Goal: Obtain resource: Download file/media

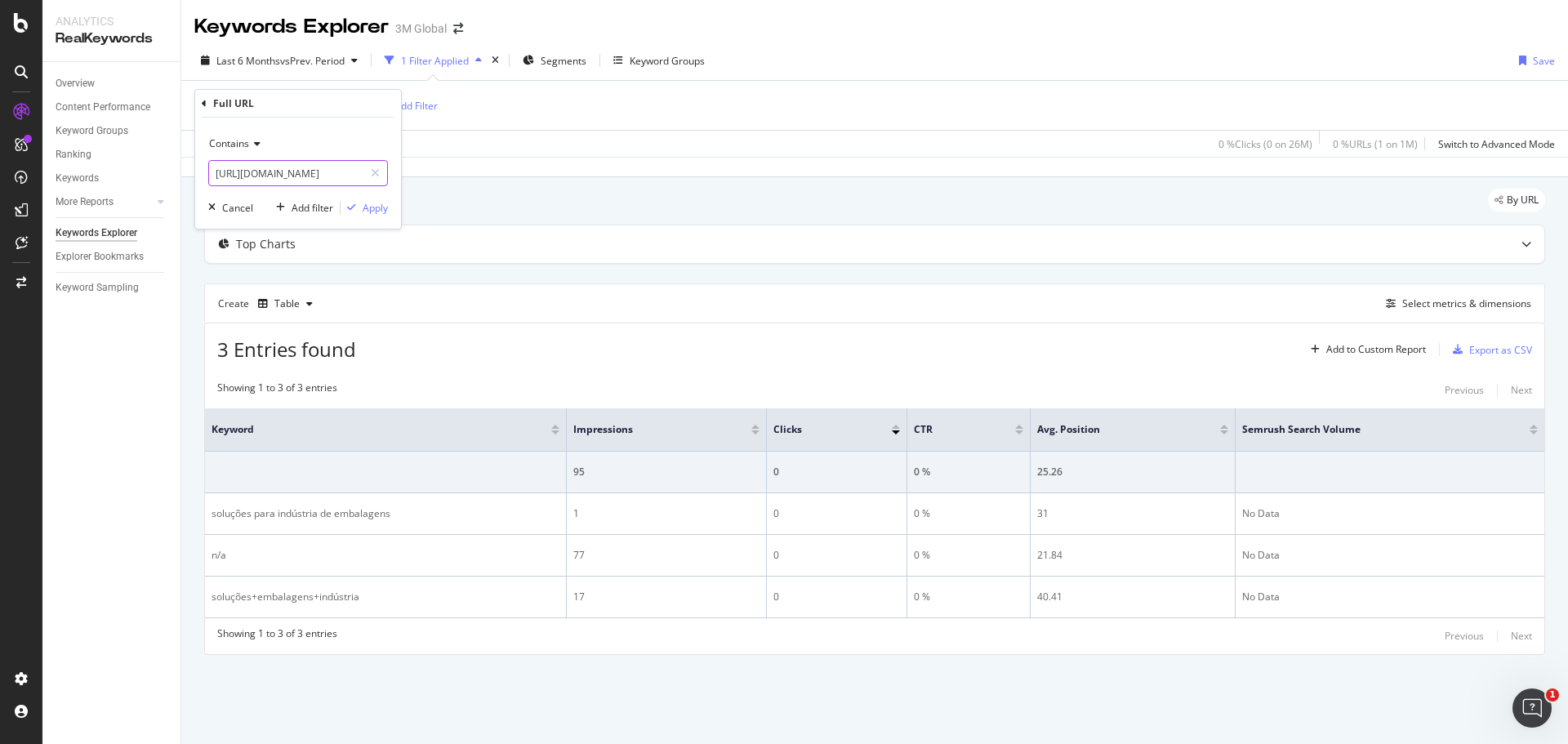
click at [312, 165] on input "https://www.3m.com.br/3M/pt_BR/embalagem-empacotamento/aplicacoes/solucoes-emba…" at bounding box center [286, 173] width 155 height 26
paste input "[URL][DOMAIN_NAME]"
type input "[URL][DOMAIN_NAME]"
click at [371, 208] on div "Apply" at bounding box center [375, 207] width 25 height 14
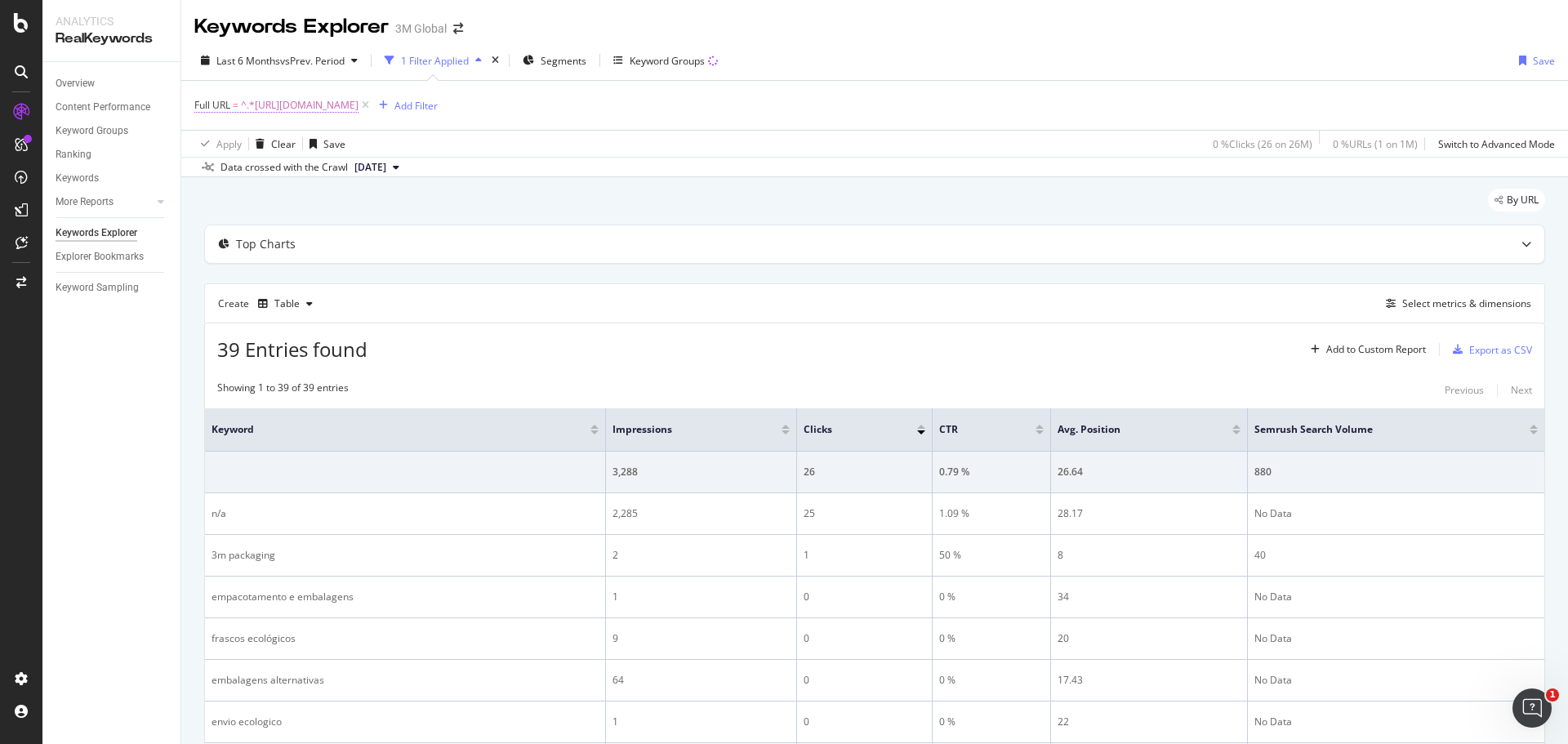
click at [359, 106] on span "^.*[URL][DOMAIN_NAME]" at bounding box center [300, 105] width 118 height 23
click at [253, 142] on icon at bounding box center [254, 143] width 11 height 9
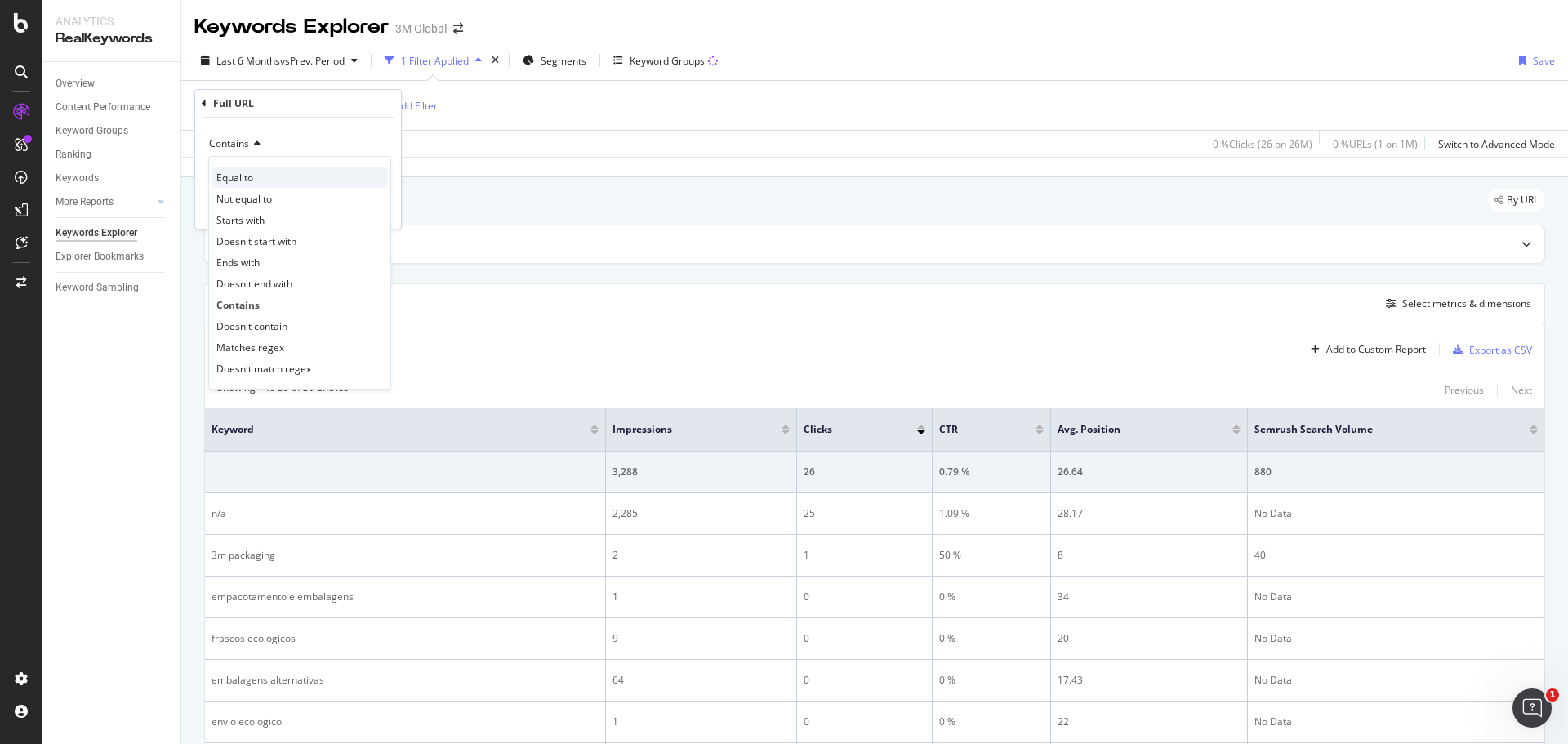
click at [253, 181] on span "Equal to" at bounding box center [235, 177] width 37 height 14
click at [335, 169] on input "text" at bounding box center [298, 173] width 178 height 26
paste input "https://www.3m.com.br/3M/pt_BR/embalagem-empacotamento/aplicacoes/embalagens-su…"
type input "https://www.3m.com.br/3M/pt_BR/embalagem-empacotamento/aplicacoes/embalagens-su…"
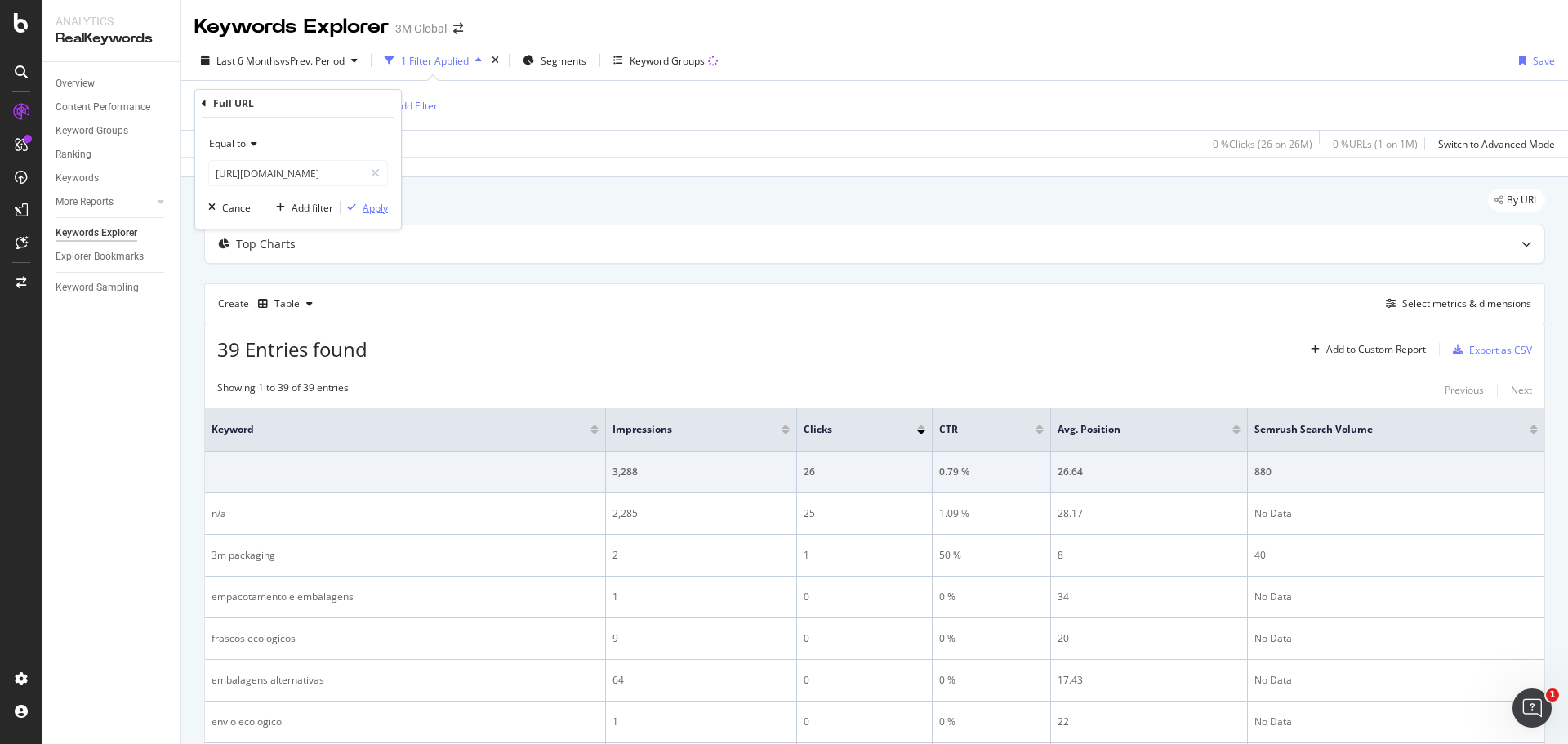
scroll to position [0, 0]
click at [365, 207] on div "Apply" at bounding box center [375, 207] width 25 height 14
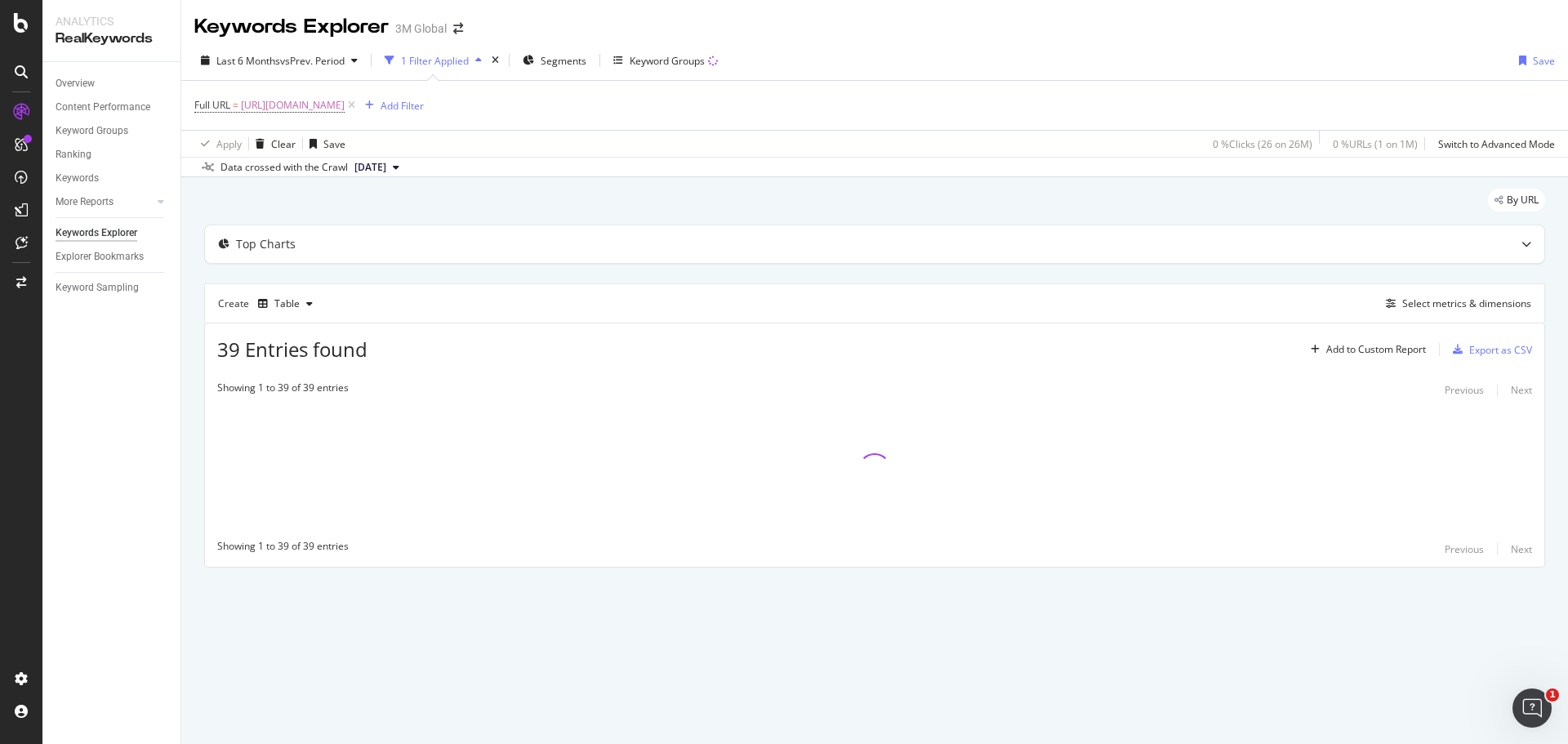
click at [884, 15] on div "Keywords Explorer 3M Global" at bounding box center [874, 20] width 1387 height 40
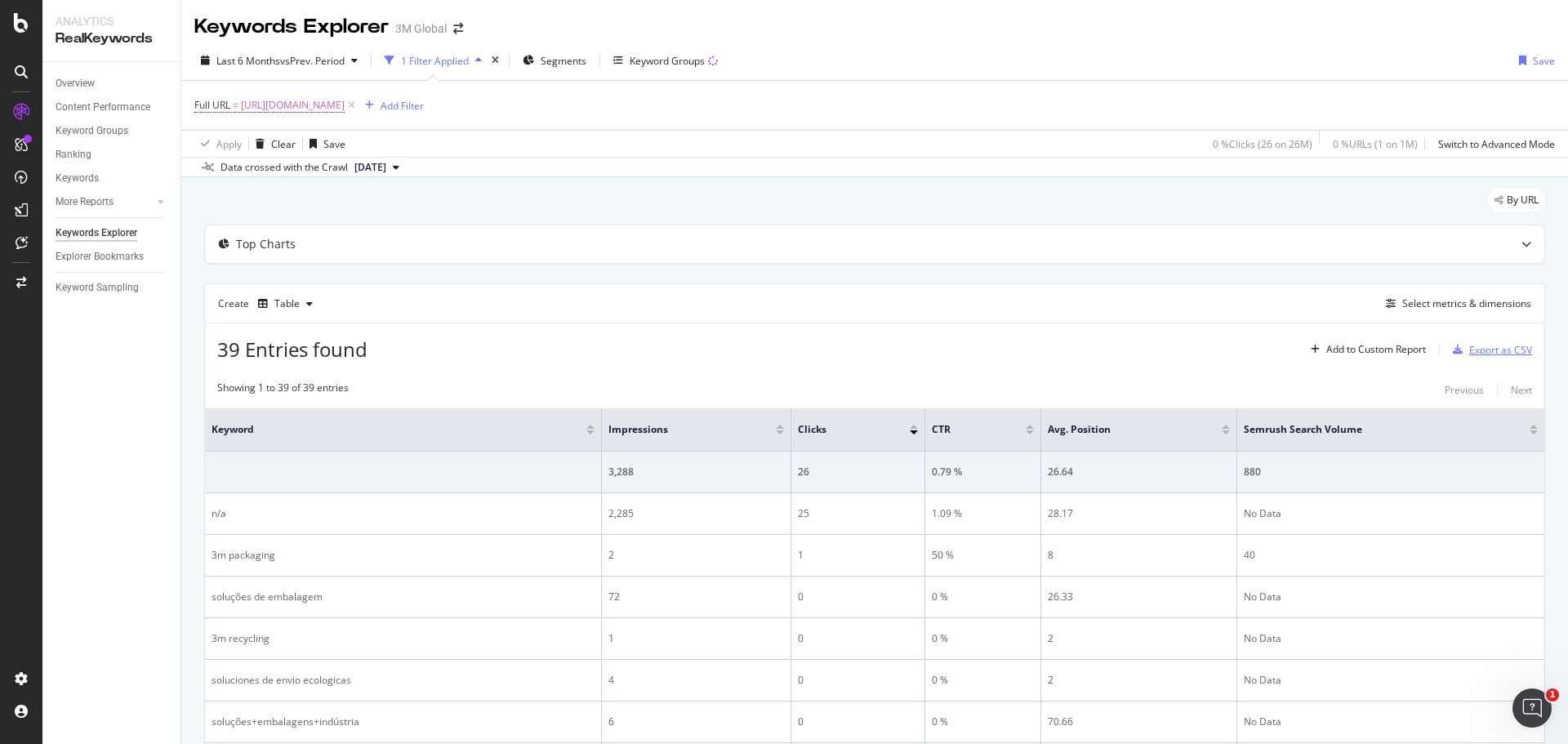
click at [1478, 344] on div "Export as CSV" at bounding box center [1501, 349] width 63 height 14
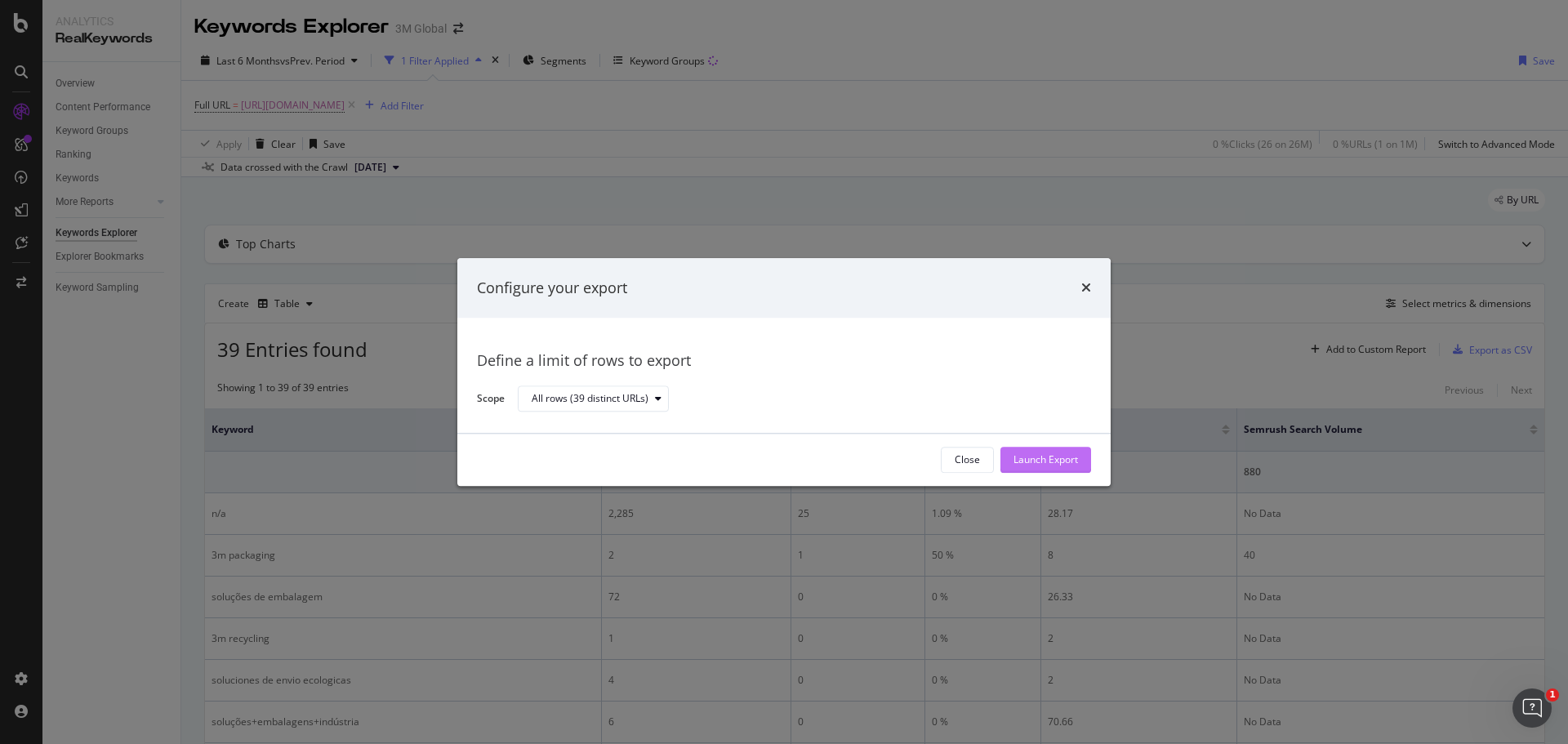
click at [1036, 456] on div "Launch Export" at bounding box center [1046, 460] width 64 height 14
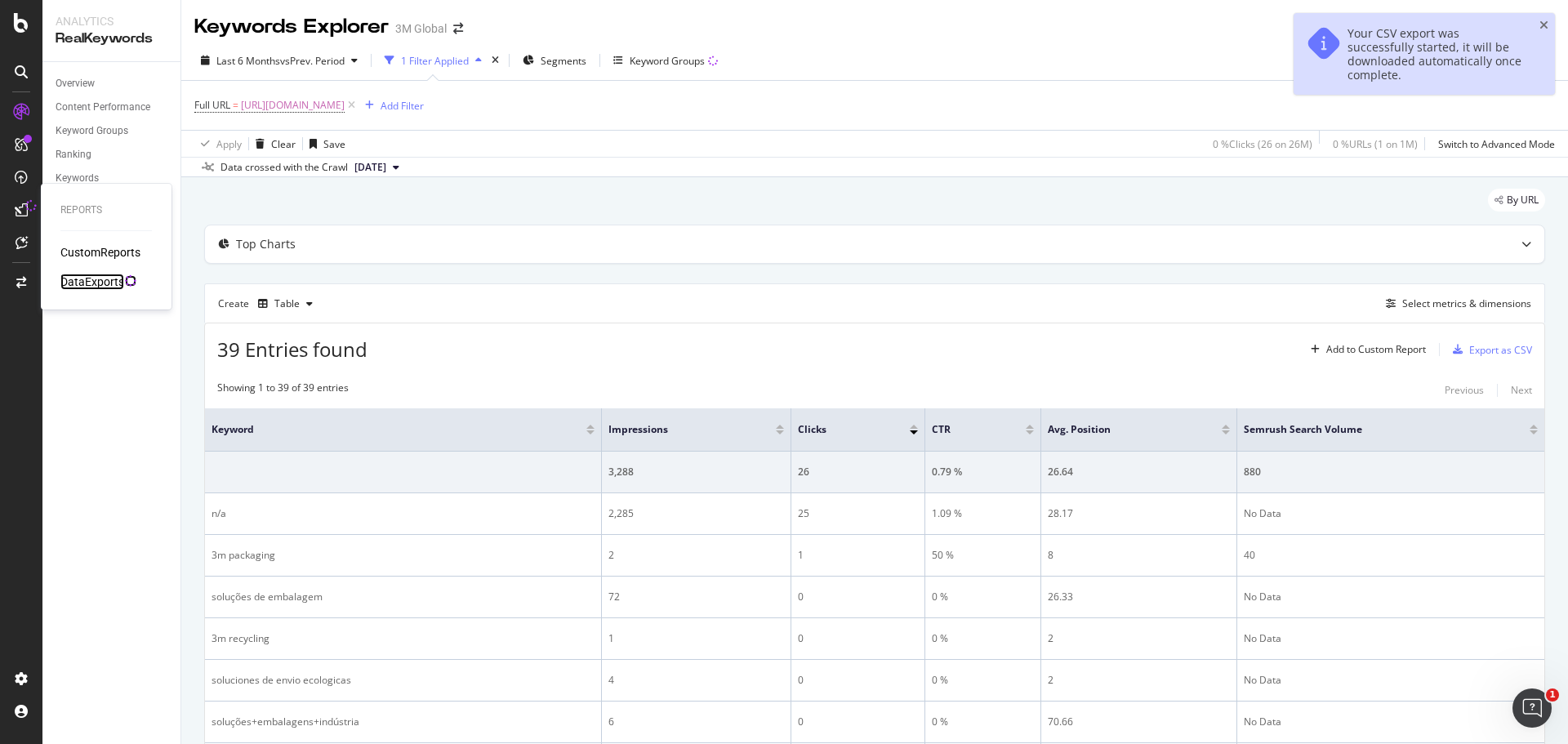
click at [81, 278] on div "DataExports" at bounding box center [92, 281] width 64 height 16
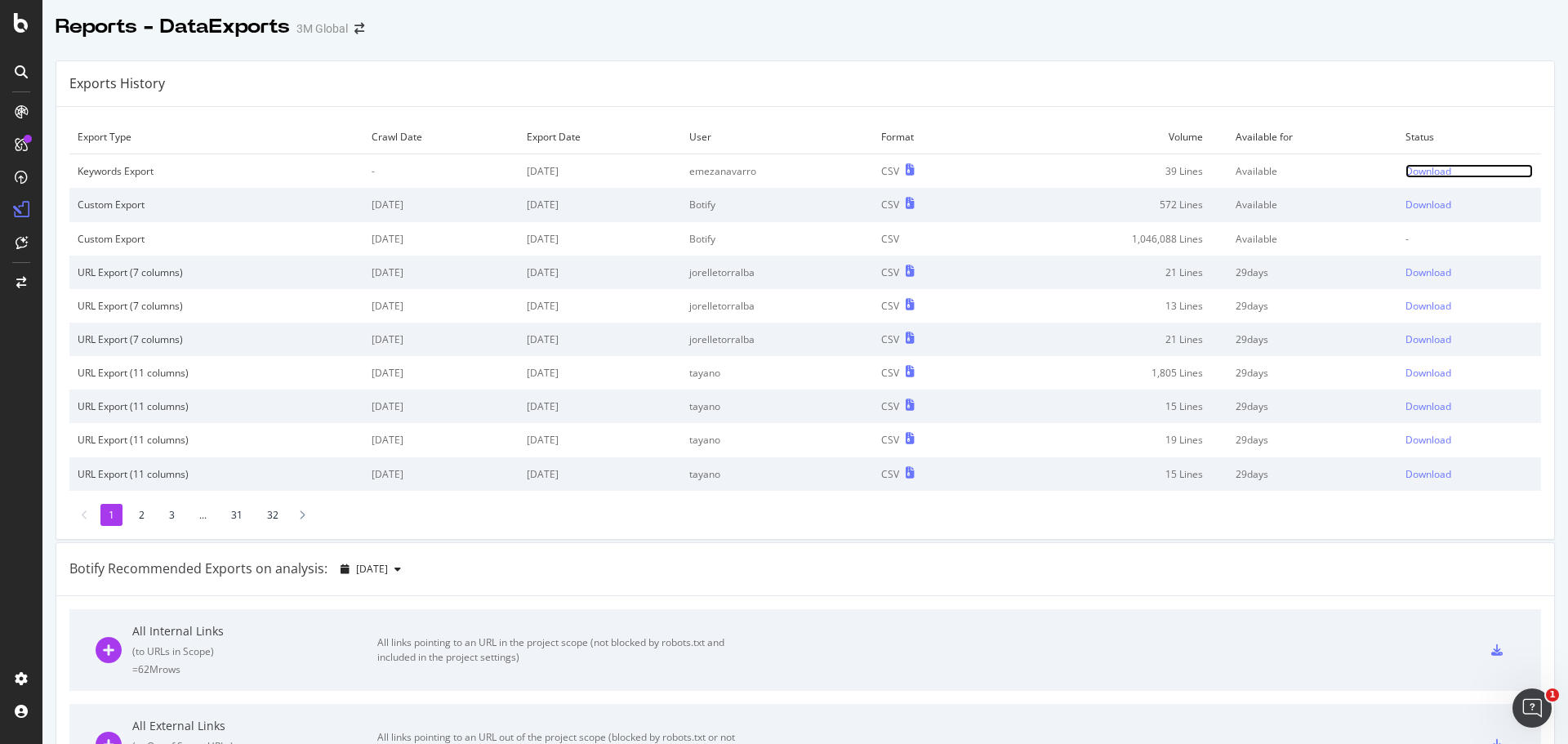
click at [1419, 169] on div "Download" at bounding box center [1429, 170] width 46 height 14
click at [723, 23] on div "Reports - DataExports 3M Global" at bounding box center [805, 20] width 1526 height 40
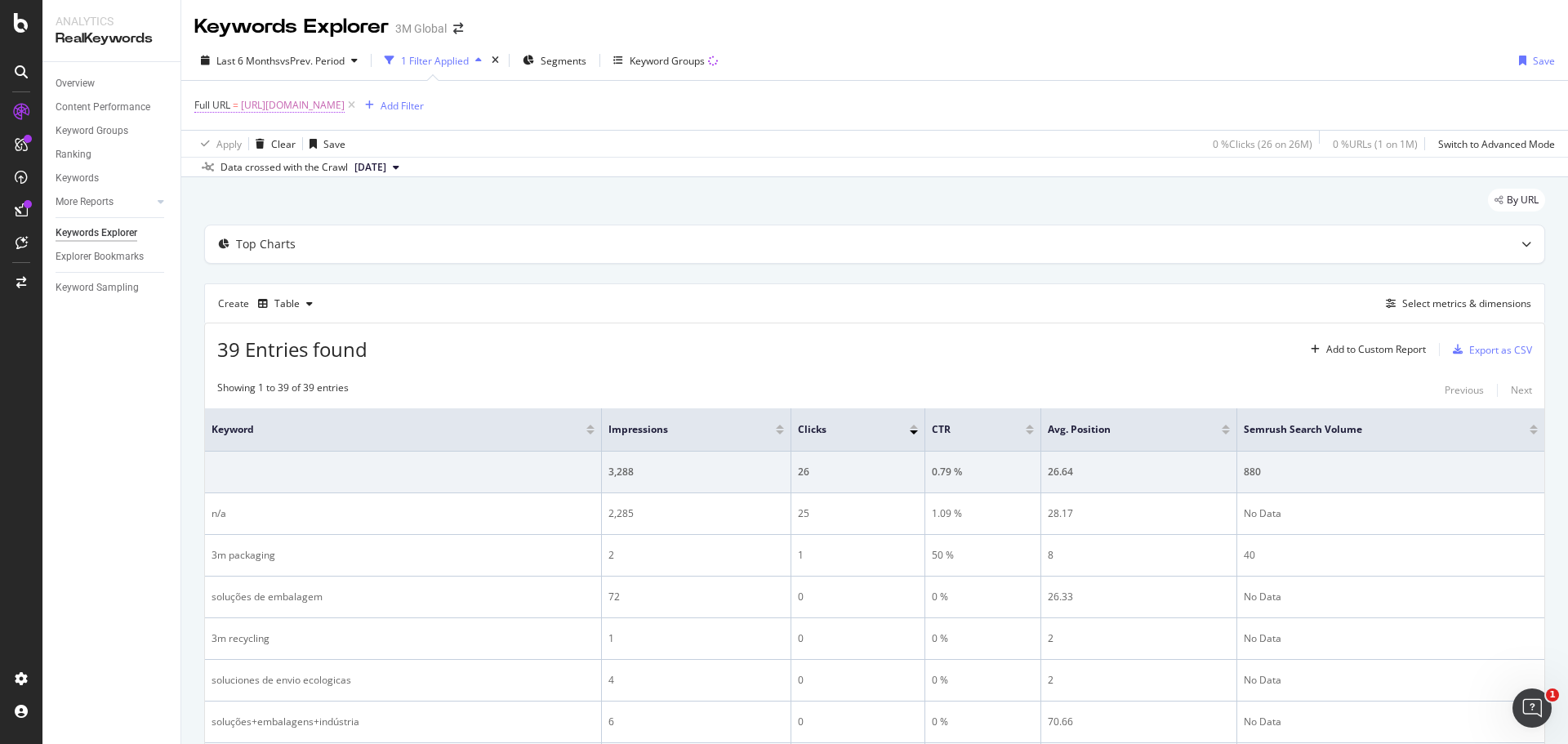
click at [345, 107] on span "[URL][DOMAIN_NAME]" at bounding box center [293, 105] width 104 height 23
click at [304, 177] on input "[URL][DOMAIN_NAME]" at bounding box center [286, 173] width 155 height 26
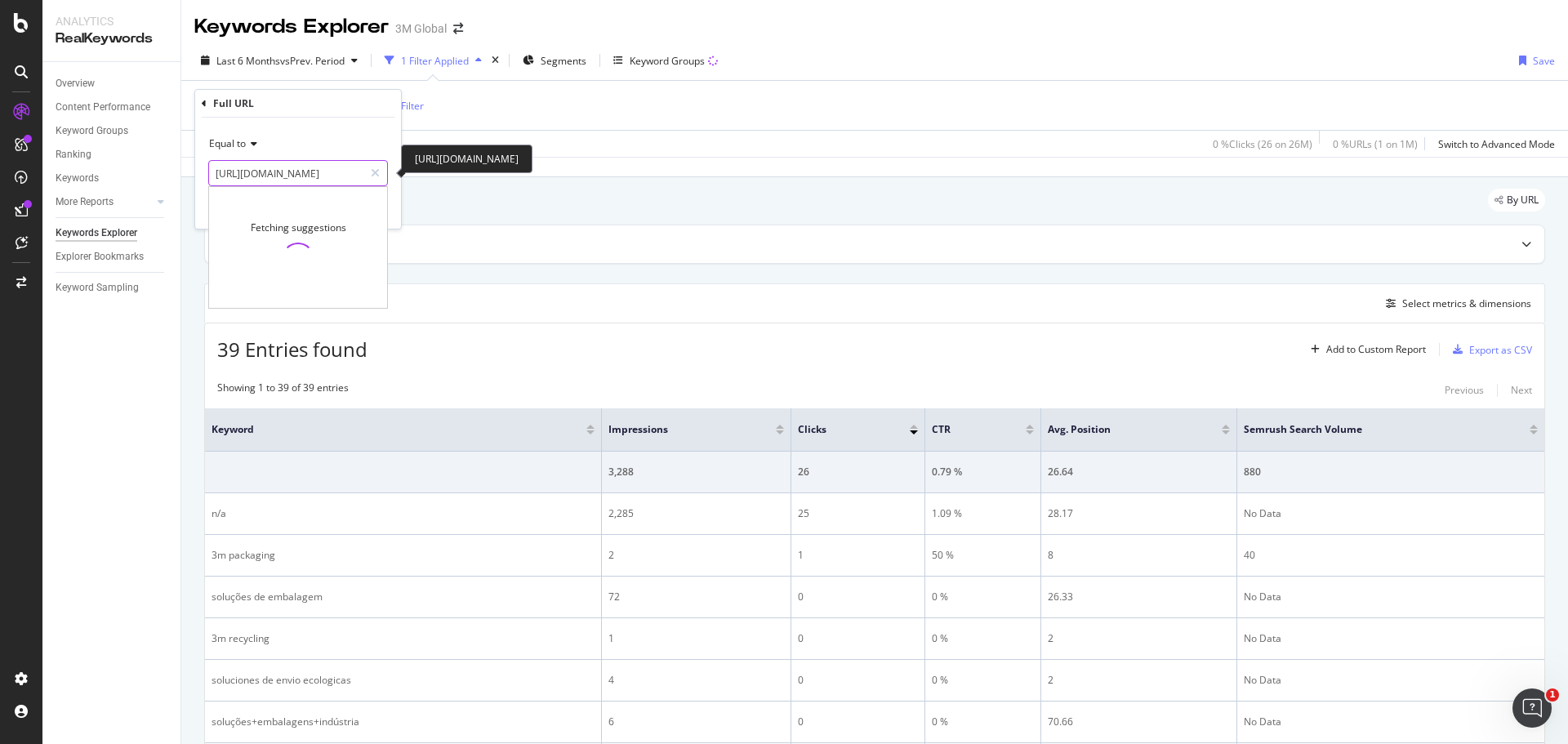
click at [304, 177] on input "[URL][DOMAIN_NAME]" at bounding box center [286, 173] width 155 height 26
click at [303, 177] on input "[URL][DOMAIN_NAME]" at bounding box center [286, 173] width 155 height 26
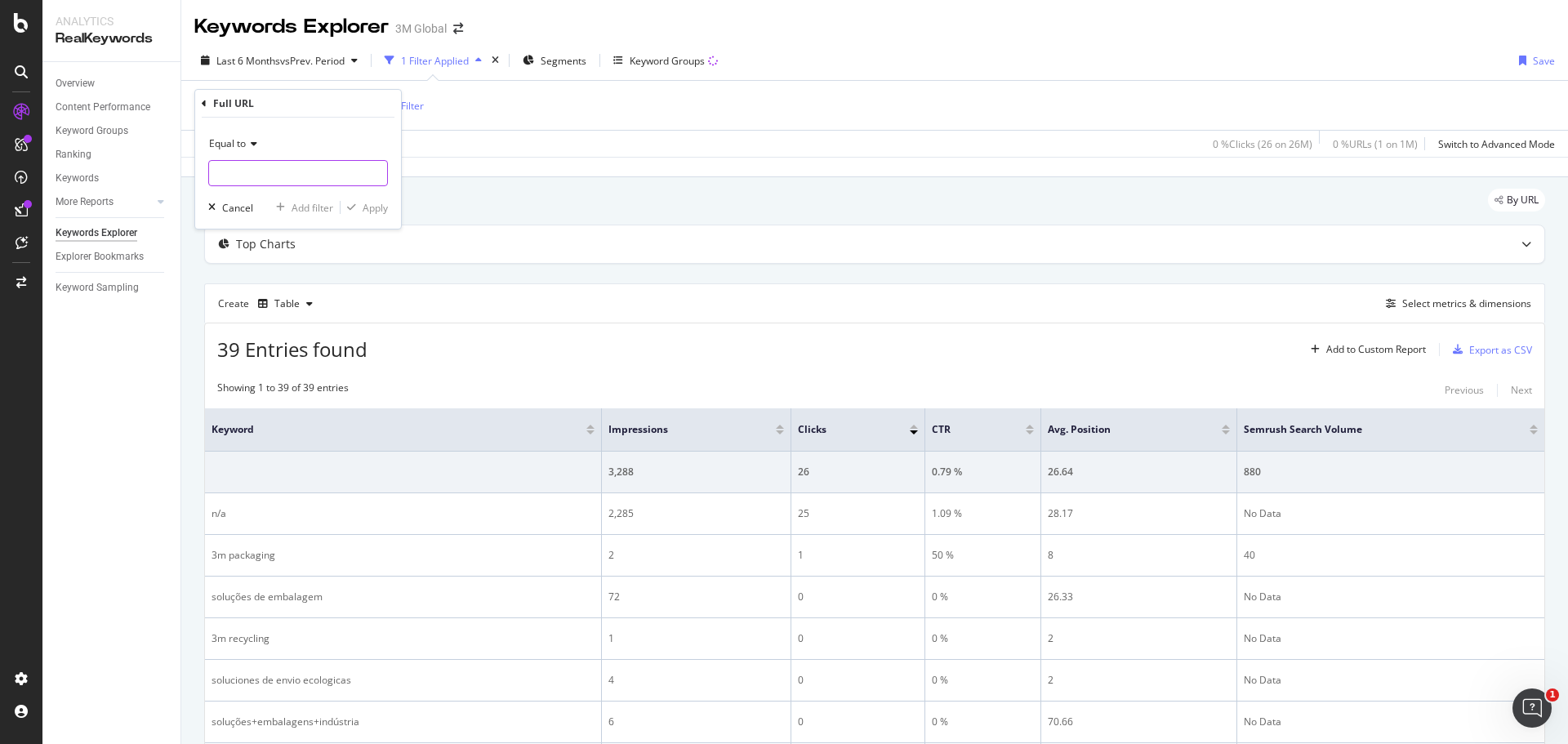
paste input "https://www.3m.com.br/3M/pt_BR/embalagem-empacotamento/aplicacoes/solucoes-emba…"
type input "https://www.3m.com.br/3M/pt_BR/embalagem-empacotamento/aplicacoes/solucoes-emba…"
click at [252, 140] on icon at bounding box center [252, 143] width 11 height 9
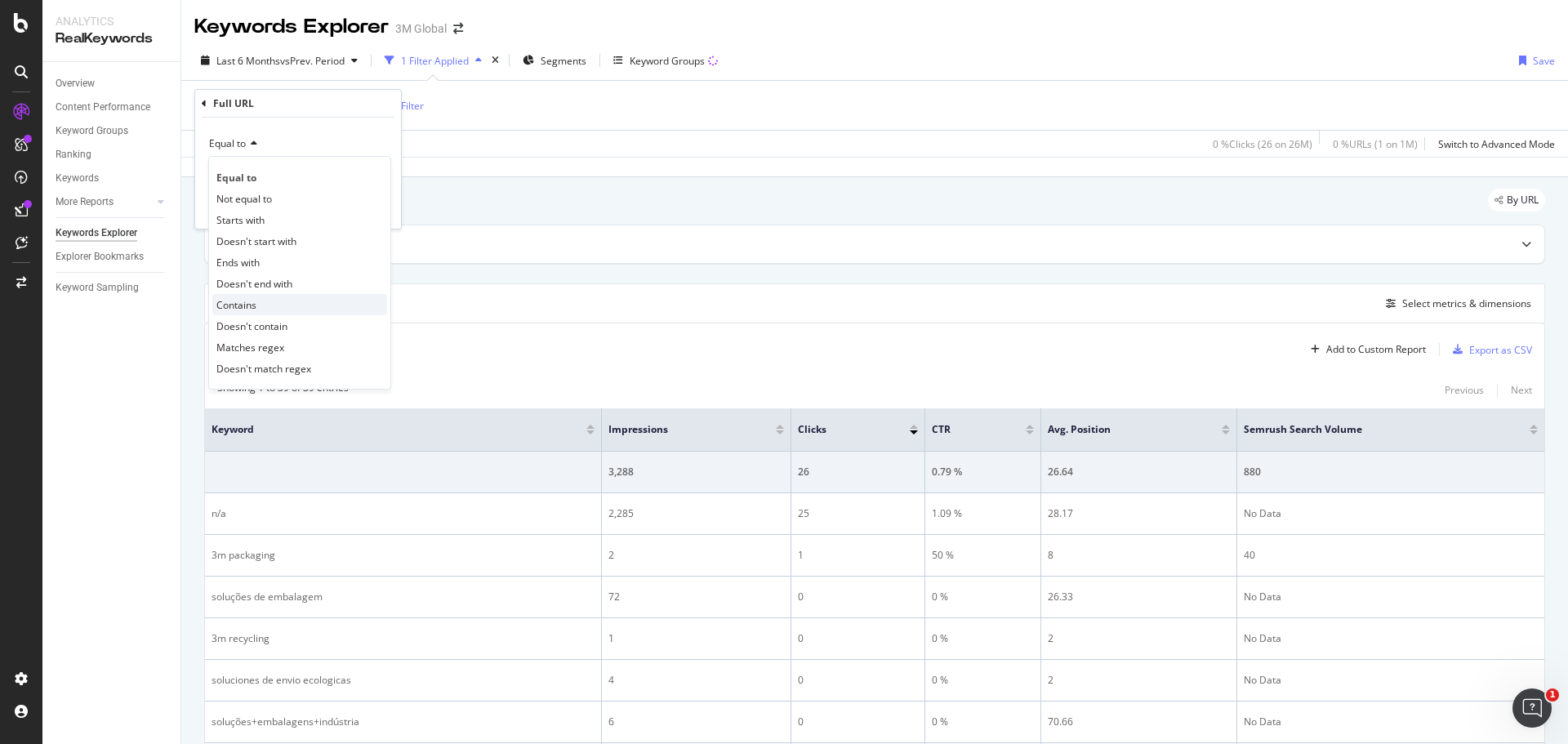
click at [251, 301] on span "Contains" at bounding box center [237, 304] width 40 height 14
click at [321, 163] on input "text" at bounding box center [298, 173] width 178 height 26
paste input "https://www.3m.com.br/3M/pt_BR/embalagem-empacotamento/aplicacoes/solucoes-emba…"
type input "https://www.3m.com.br/3M/pt_BR/embalagem-empacotamento/aplicacoes/solucoes-emba…"
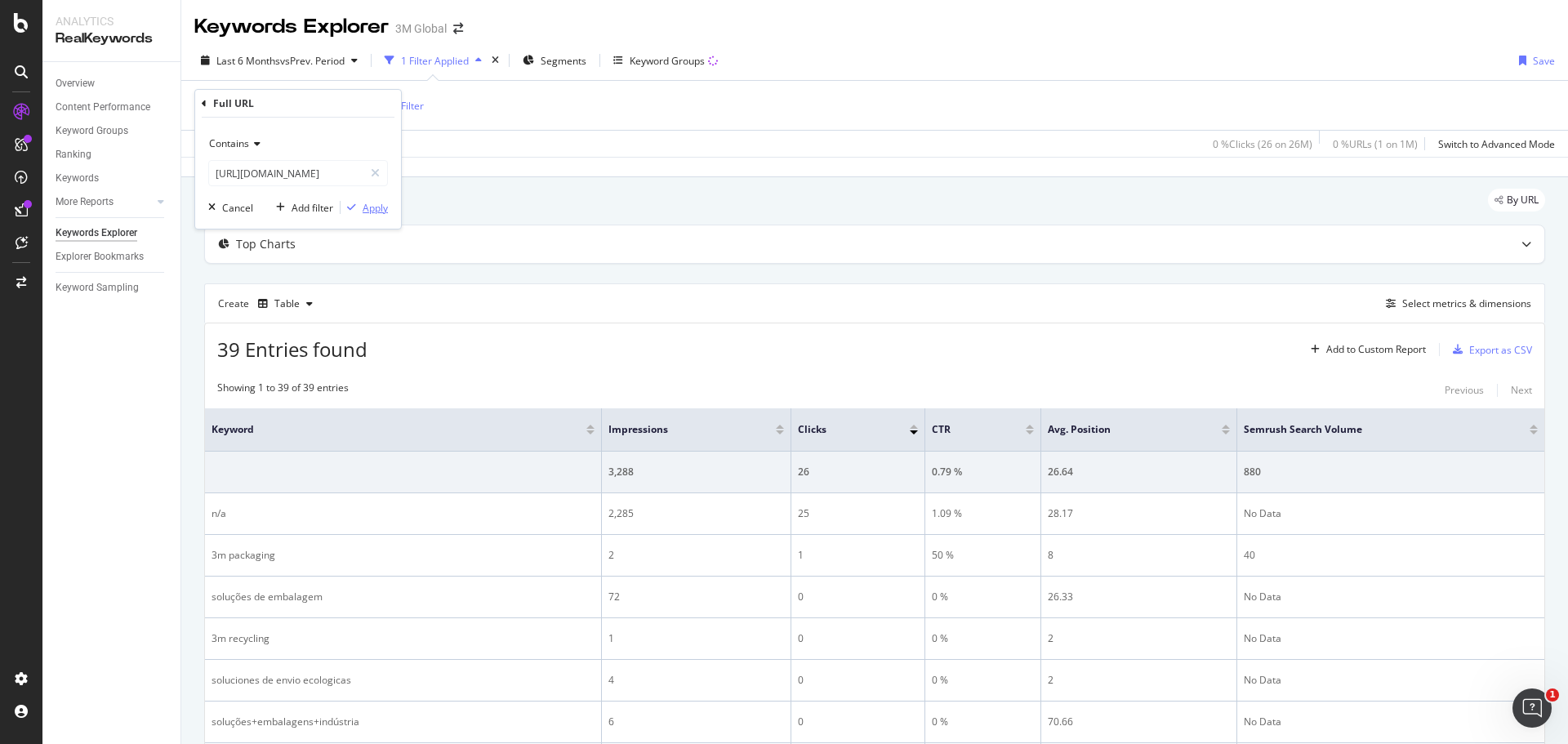
click at [371, 208] on div "Apply" at bounding box center [375, 207] width 25 height 14
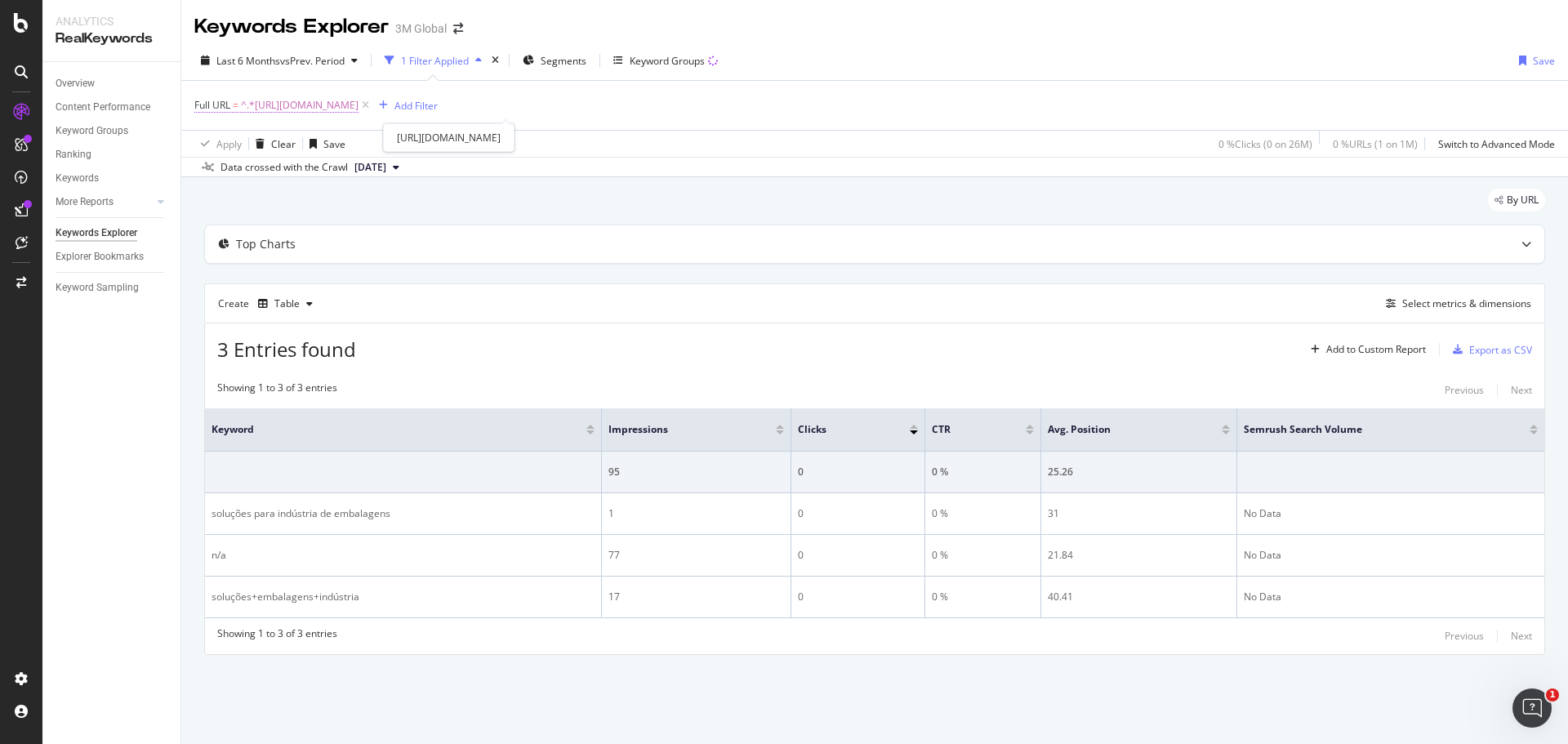
click at [359, 104] on span "^.*https://www.3m.com.br/3M/pt_BR/embalagem-empacotamento/aplicacoes/solucoes-e…" at bounding box center [300, 105] width 118 height 23
click at [326, 170] on input "https://www.3m.com.br/3M/pt_BR/embalagem-empacotamento/aplicacoes/solucoes-emba…" at bounding box center [286, 173] width 155 height 26
paste input "https://www.3m.com.br/3M/pt_BR/embalagem-empacotamento/aplicacoes/solucoes-fulf…"
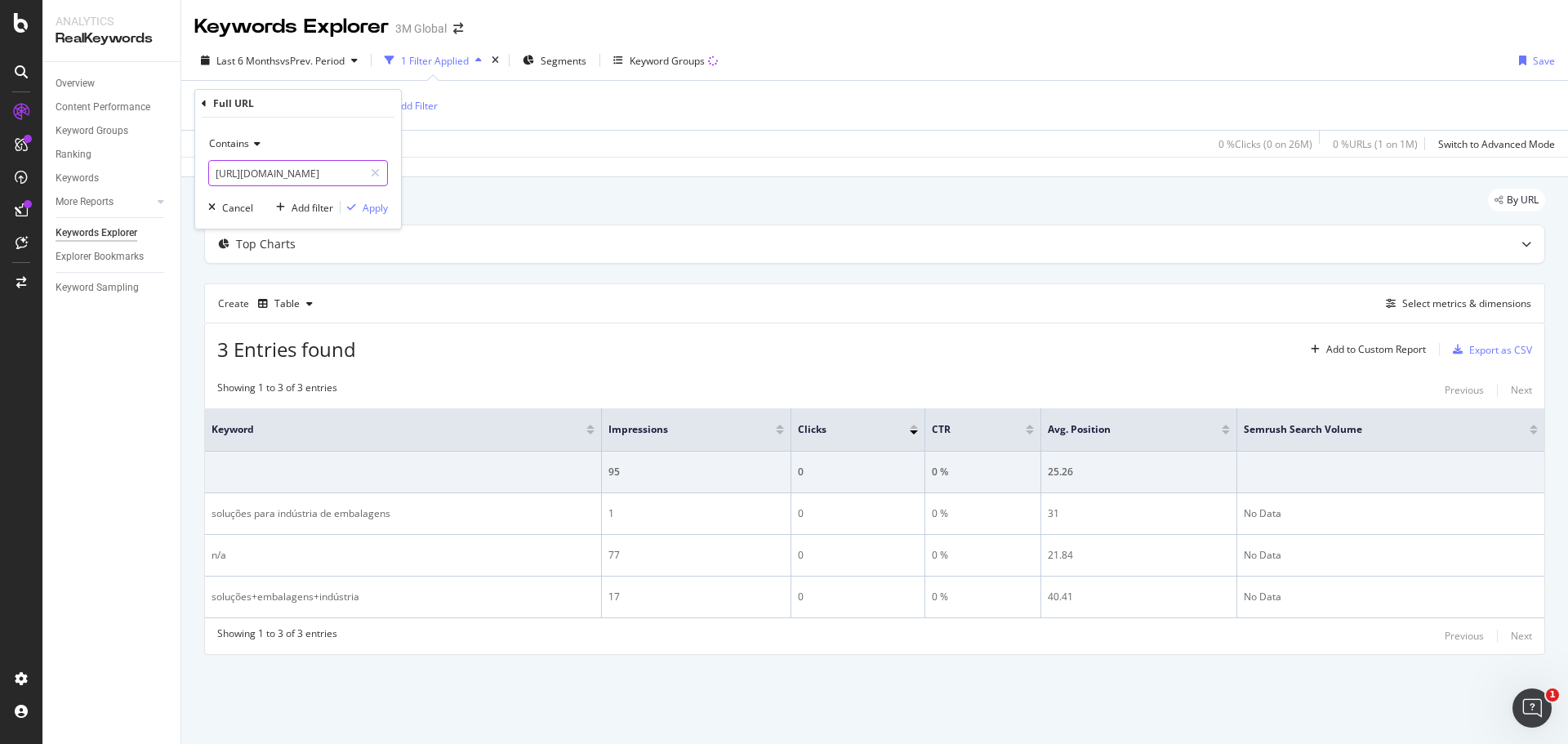
scroll to position [0, 298]
type input "https://www.3m.com.br/3M/pt_BR/embalagem-empacotamento/aplicacoes/solucoes-fulf…"
click at [375, 207] on div "Apply" at bounding box center [375, 207] width 25 height 14
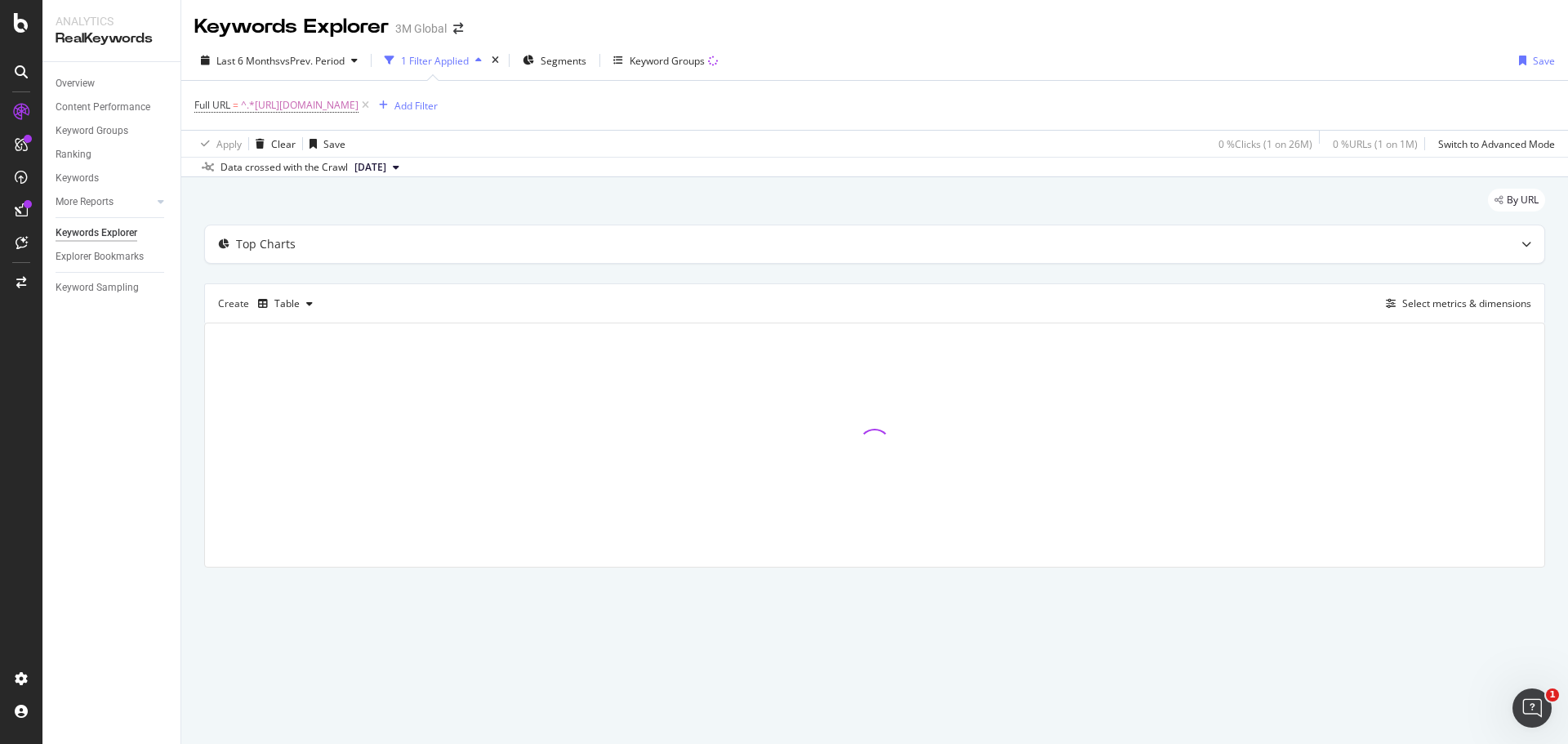
click at [967, 47] on div "Last 6 Months vs Prev. Period 1 Filter Applied Segments Keyword Groups Save" at bounding box center [874, 63] width 1387 height 33
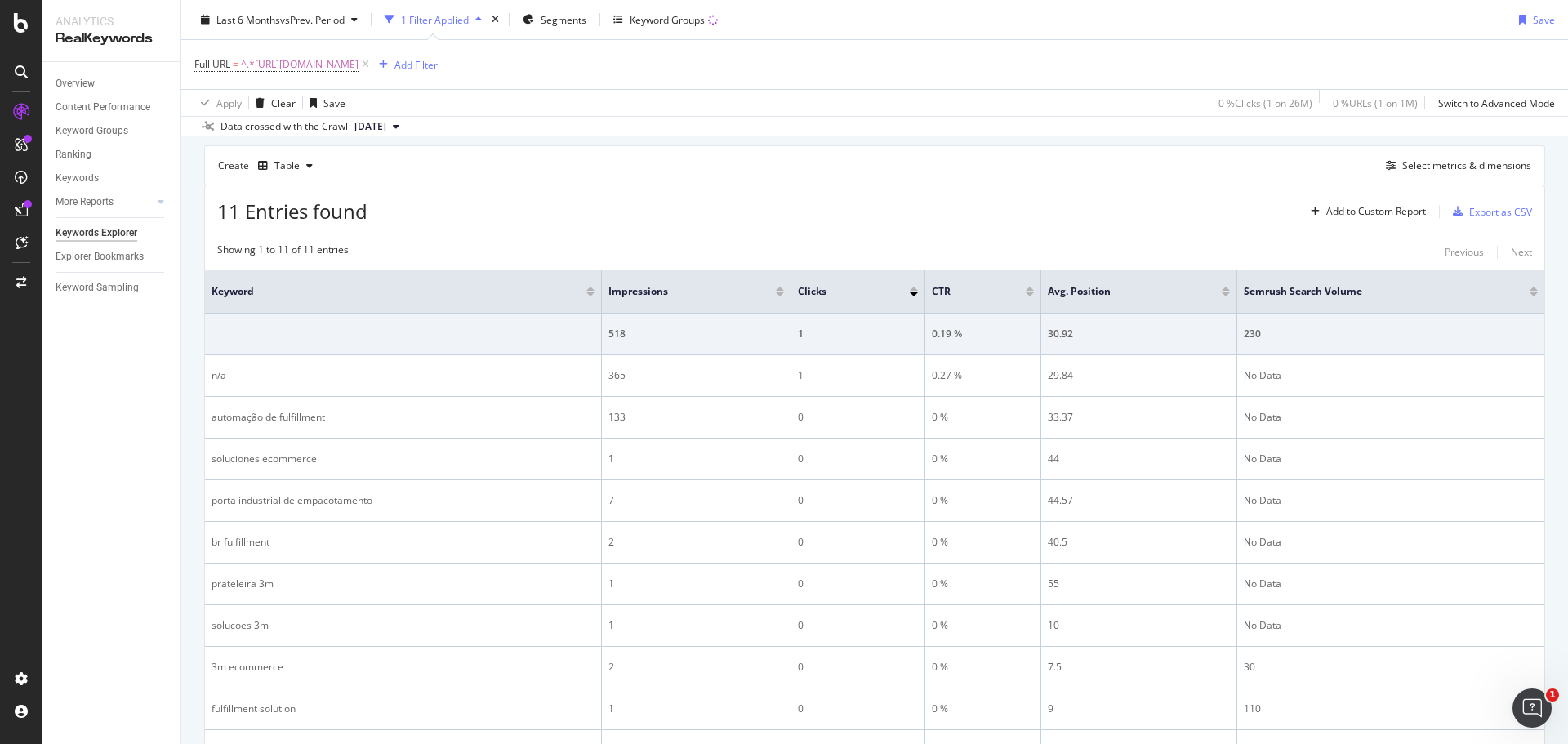
scroll to position [163, 0]
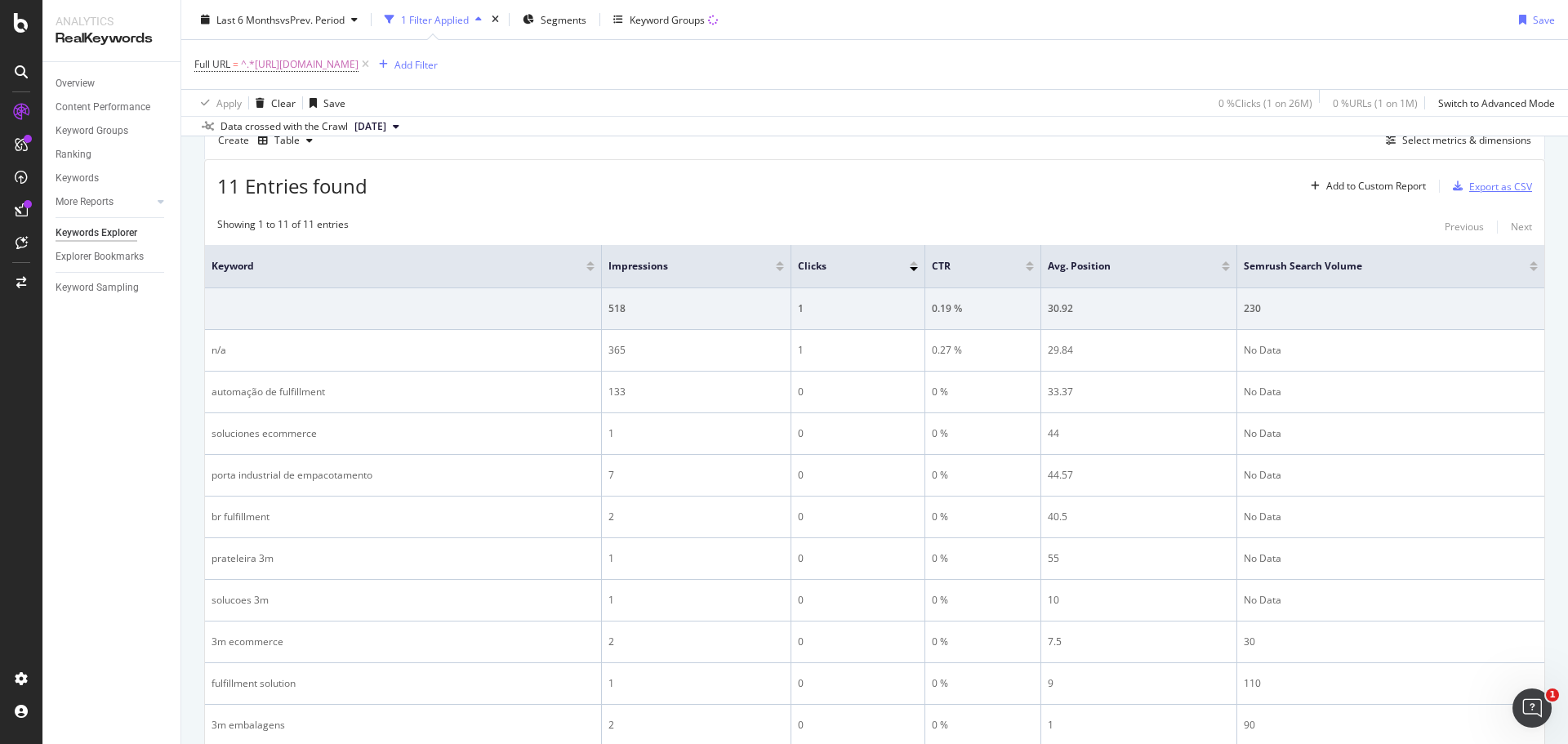
click at [1486, 183] on div "Export as CSV" at bounding box center [1501, 186] width 63 height 14
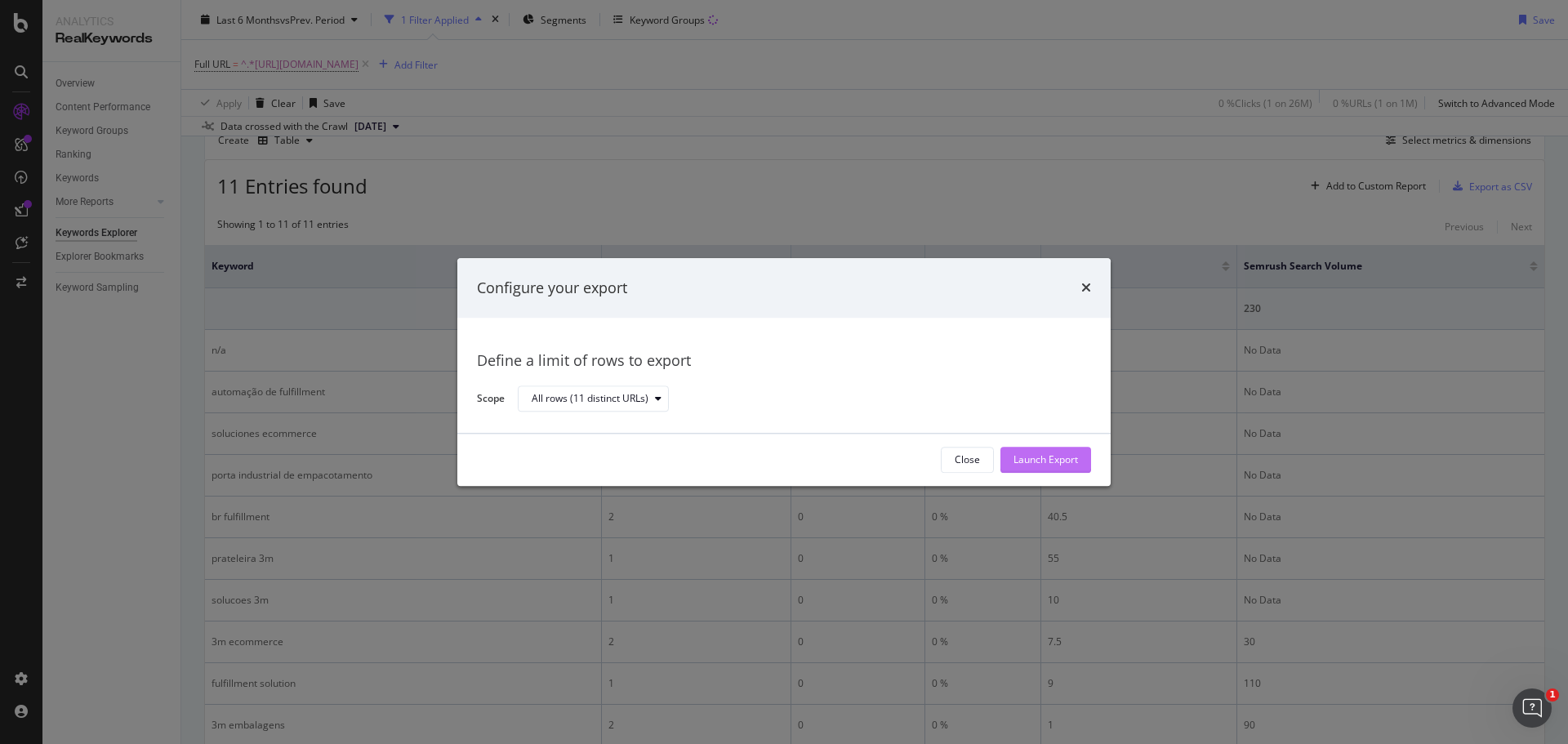
click at [1030, 462] on div "Launch Export" at bounding box center [1046, 460] width 64 height 14
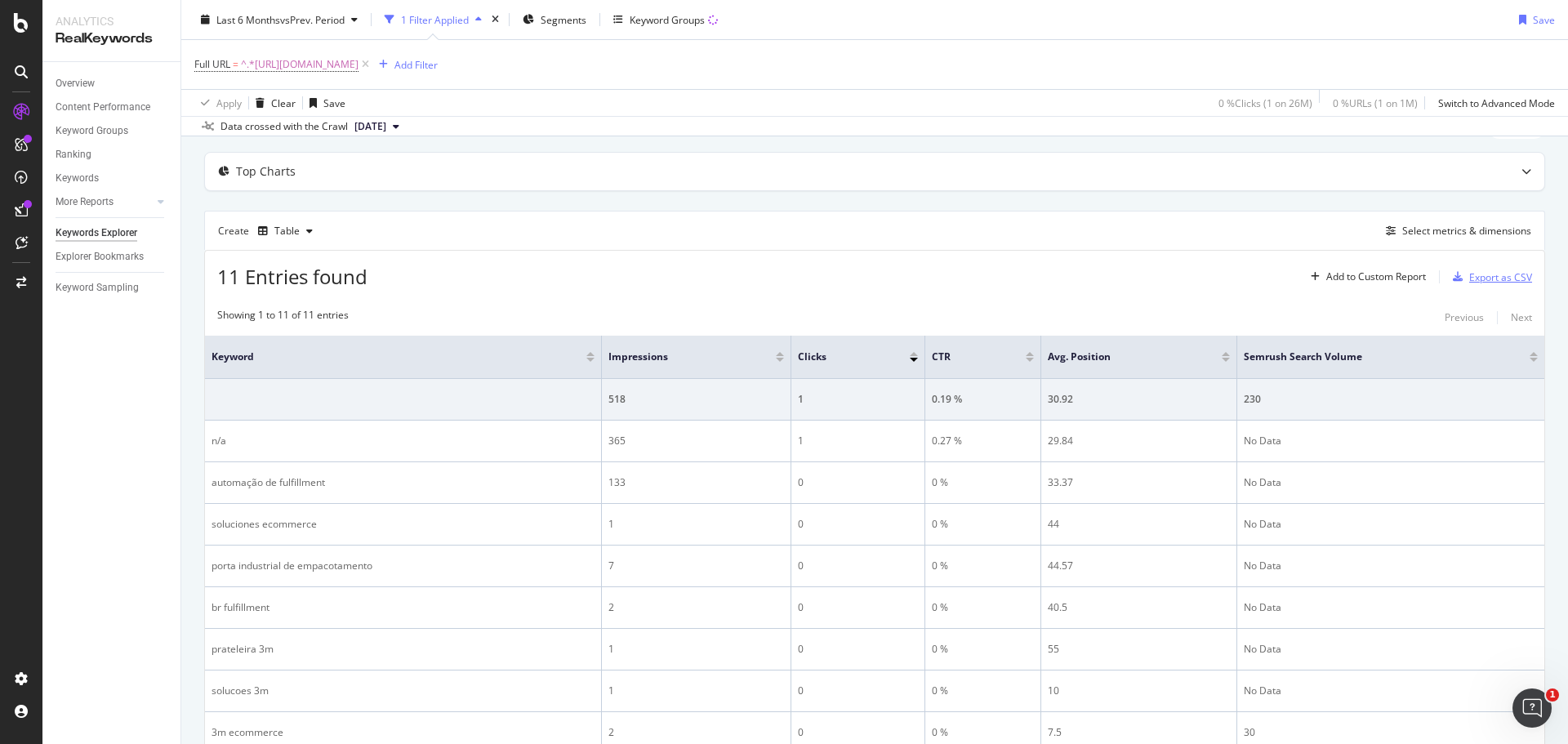
scroll to position [0, 0]
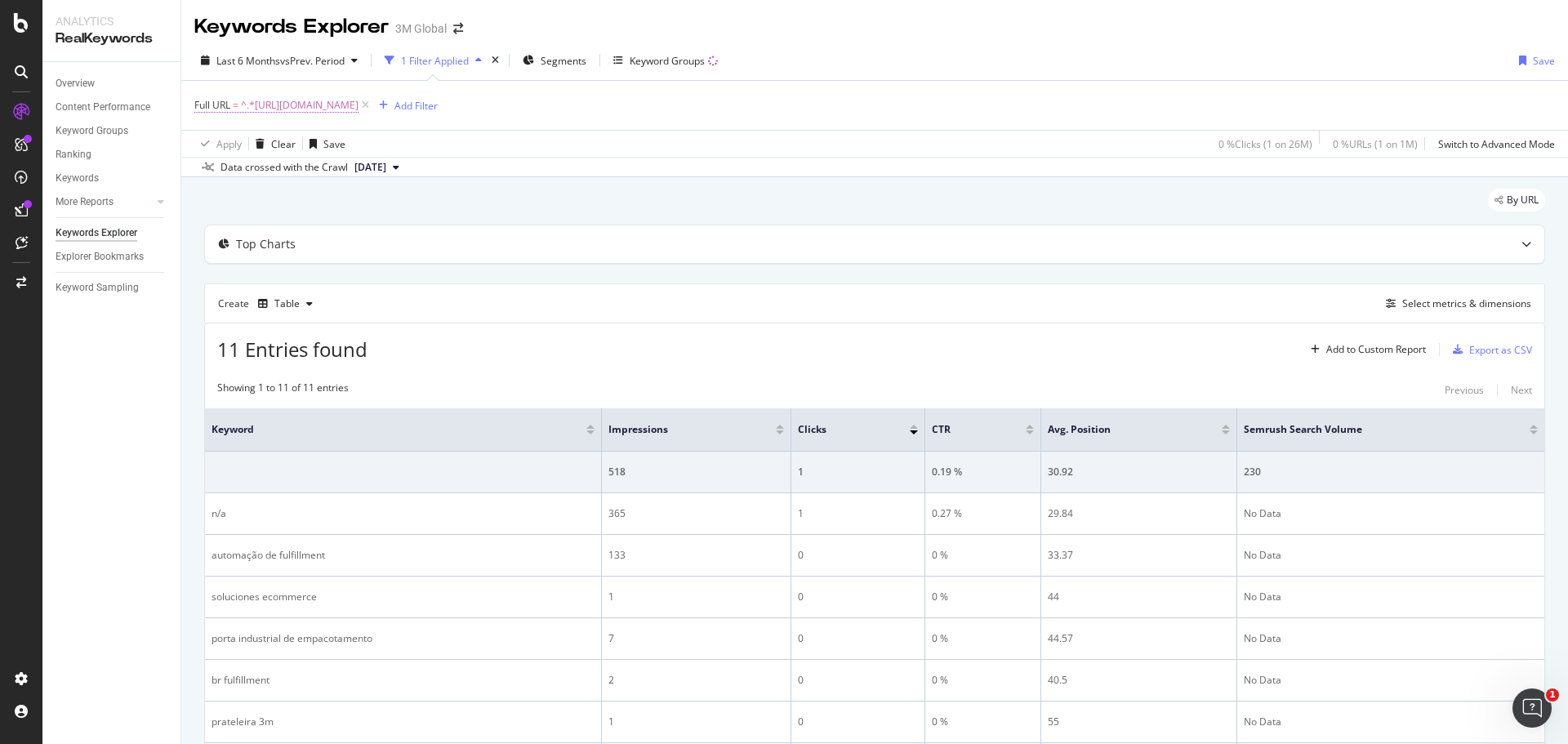
click at [359, 104] on span "^.*https://www.3m.com.br/3M/pt_BR/embalagem-empacotamento/aplicacoes/solucoes-f…" at bounding box center [300, 105] width 118 height 23
click at [294, 171] on input "https://www.3m.com.br/3M/pt_BR/embalagem-empacotamento/aplicacoes/solucoes-fulf…" at bounding box center [286, 173] width 155 height 26
paste input "https://www.3m.com.br/3M/pt_BR/embalagem-empacotamento/suporte/"
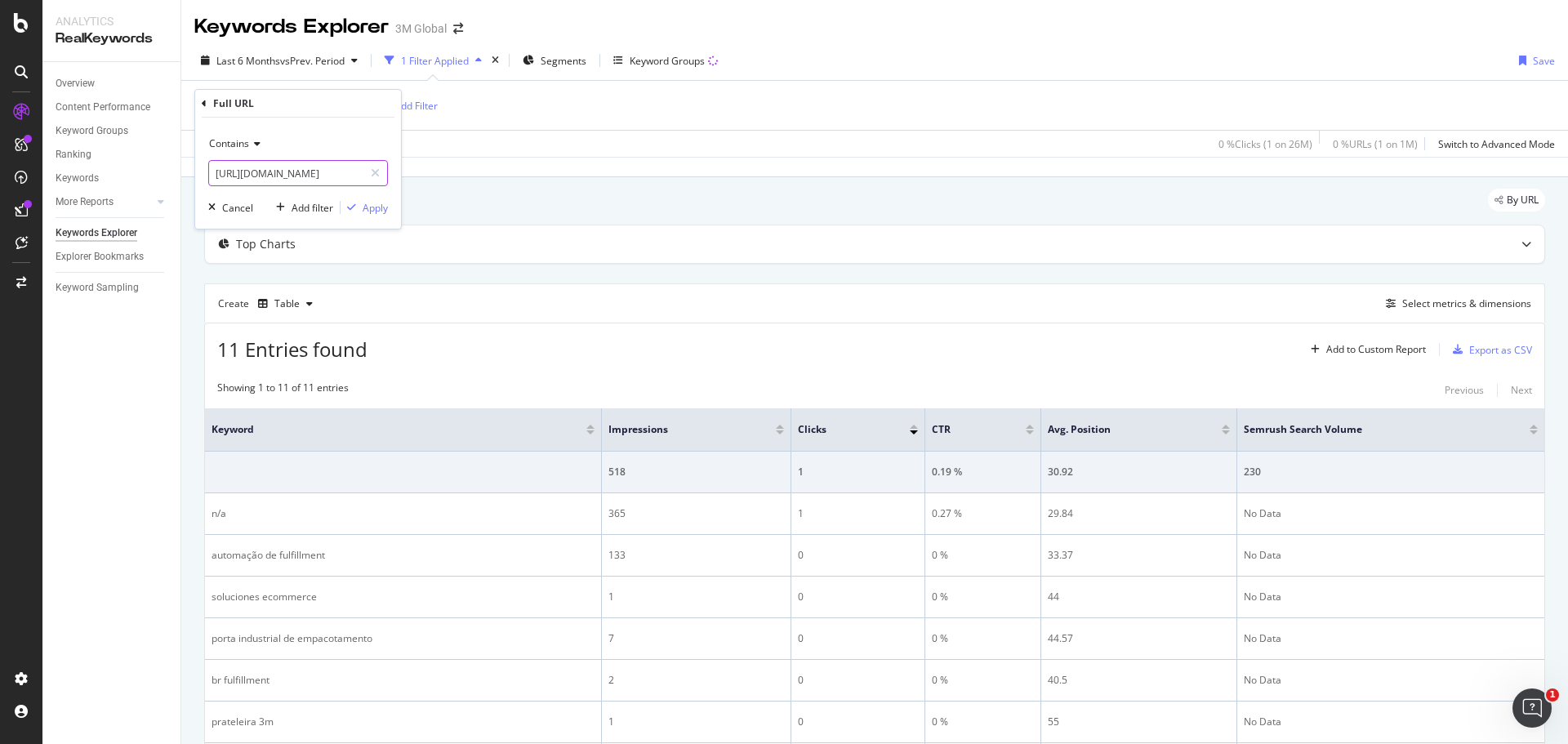
scroll to position [0, 193]
type input "https://www.3m.com.br/3M/pt_BR/embalagem-empacotamento/suporte/"
click at [371, 206] on div "Apply" at bounding box center [375, 207] width 25 height 14
click at [1489, 352] on div "Export as CSV" at bounding box center [1501, 349] width 63 height 14
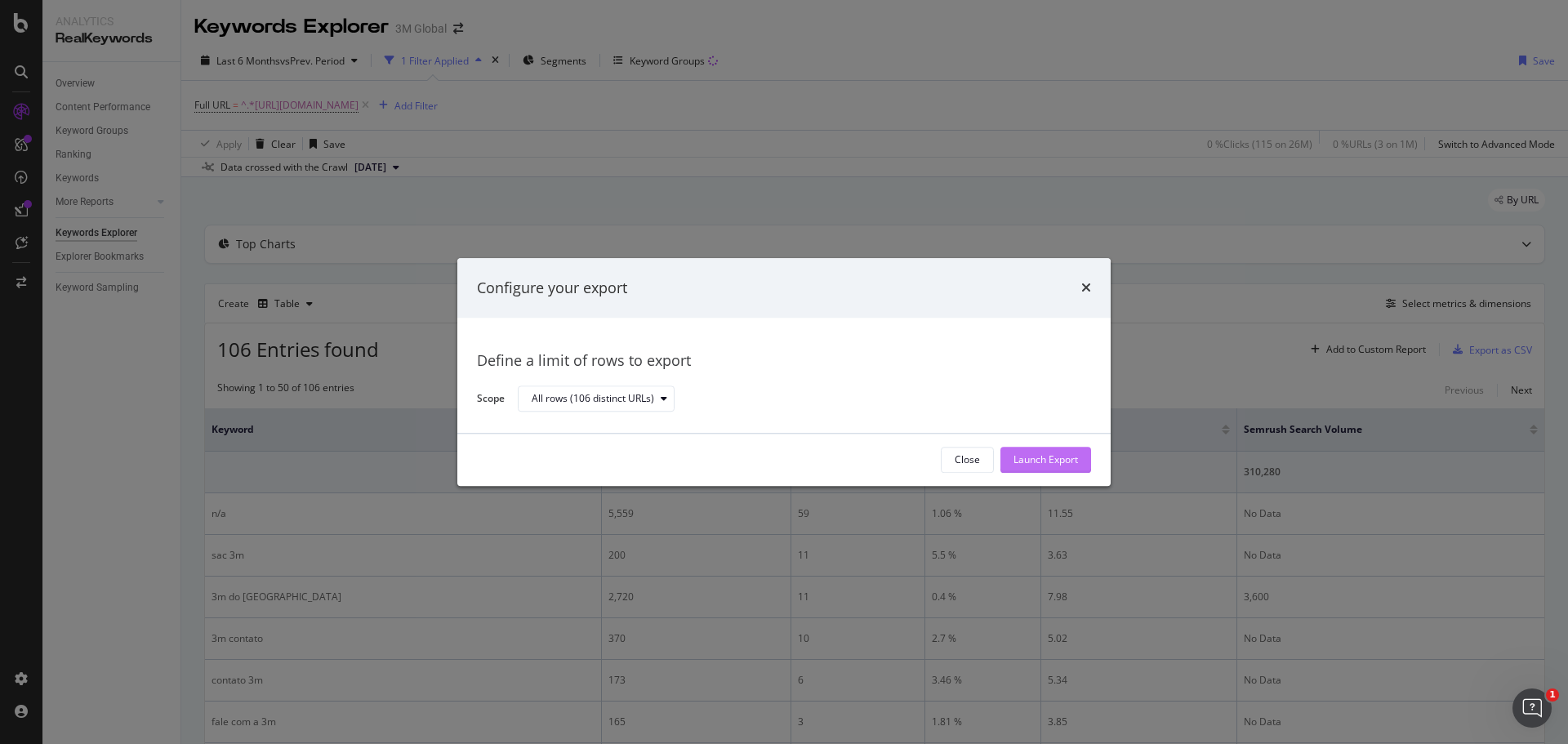
click at [1024, 457] on div "Launch Export" at bounding box center [1046, 460] width 64 height 14
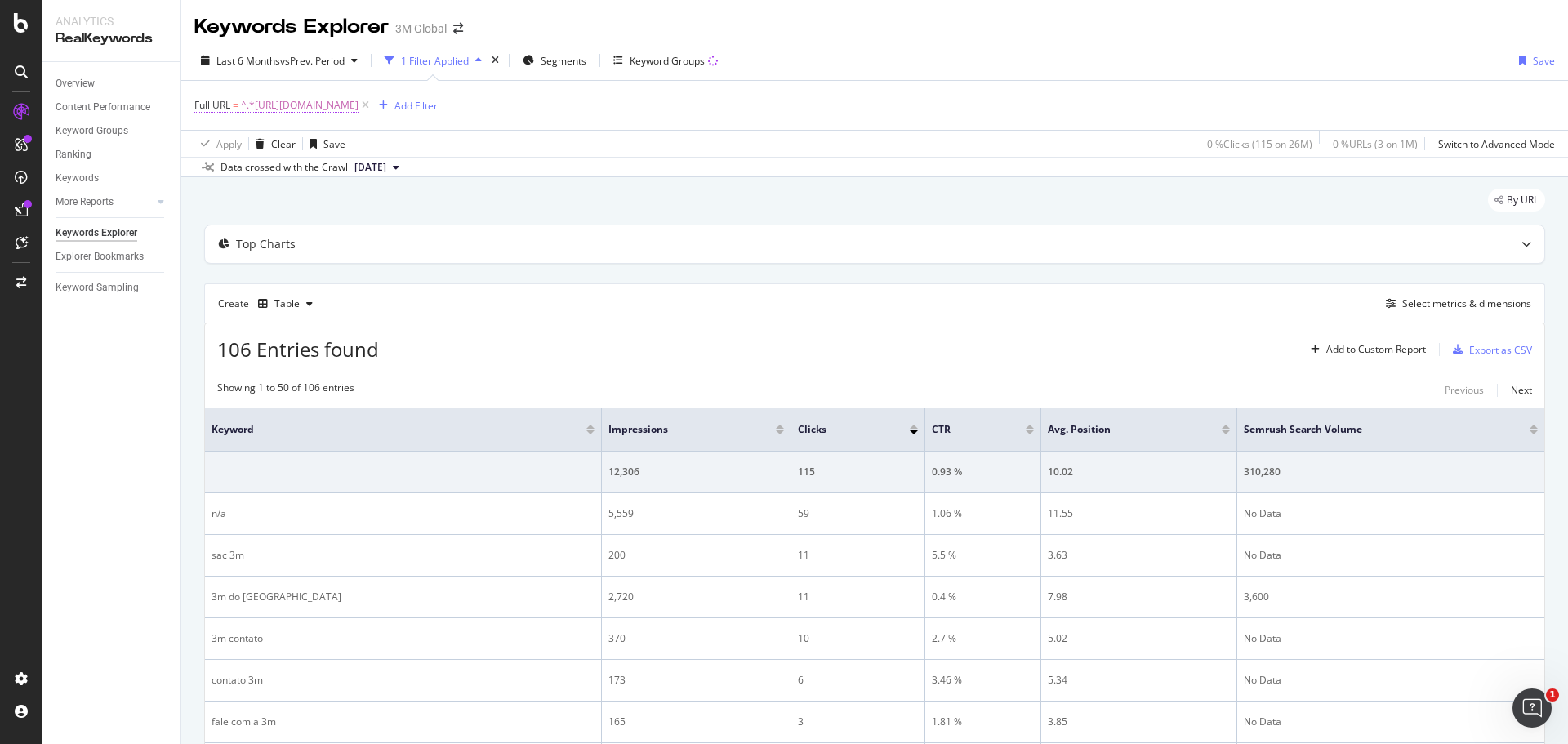
click at [359, 101] on span "^.*https://www.3m.com.br/3M/pt_BR/embalagem-empacotamento/suporte/.*$" at bounding box center [300, 105] width 118 height 23
click at [254, 143] on icon at bounding box center [254, 143] width 11 height 9
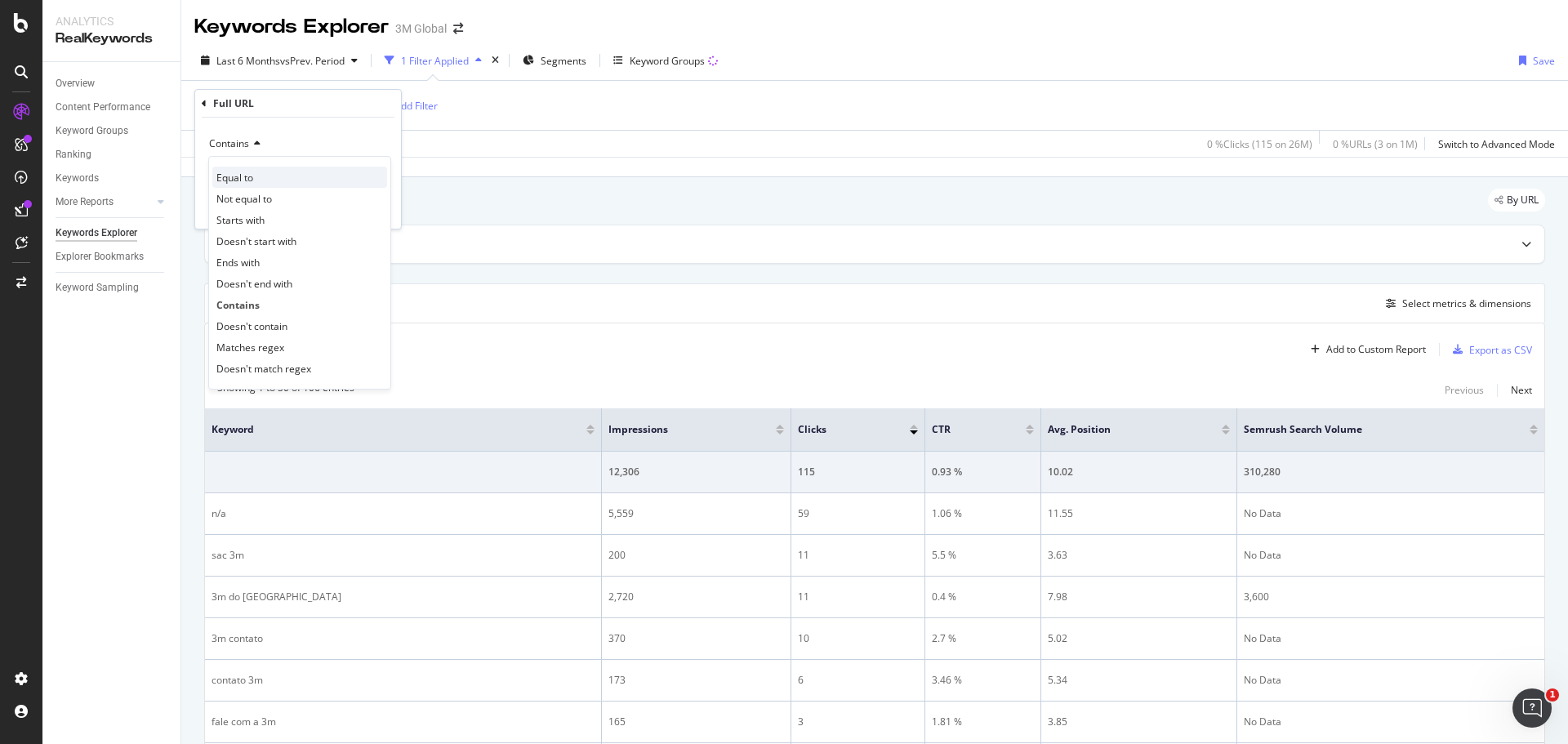
click at [255, 175] on div "Equal to" at bounding box center [300, 177] width 175 height 22
click at [260, 175] on input "text" at bounding box center [298, 173] width 178 height 26
paste input "https://www.3m.com.br/3M/pt_BR/embalagem-empacotamento/suporte/"
type input "https://www.3m.com.br/3M/pt_BR/embalagem-empacotamento/suporte/"
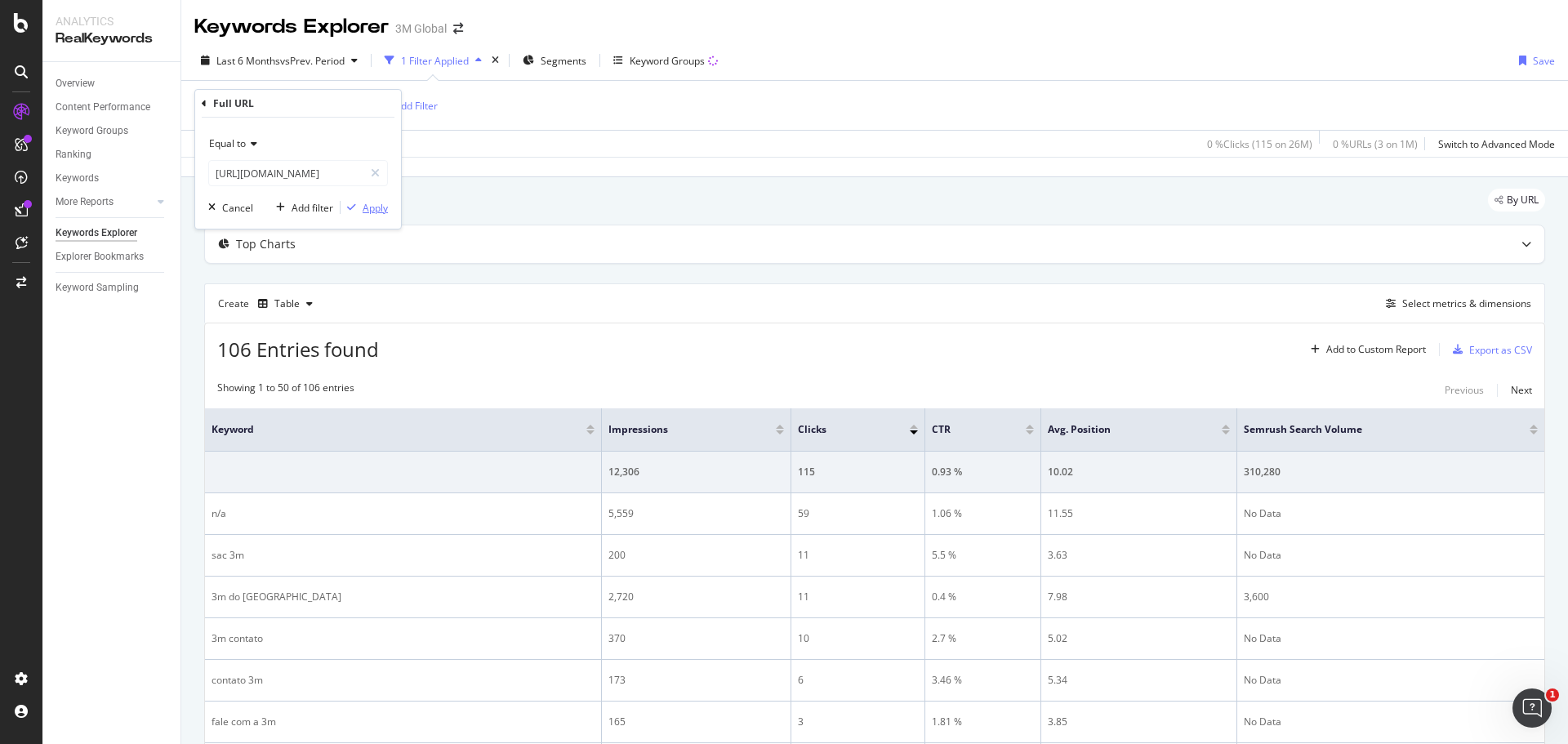
scroll to position [0, 0]
click at [370, 207] on div "Apply" at bounding box center [375, 207] width 25 height 14
click at [1476, 344] on div "Export as CSV" at bounding box center [1501, 349] width 63 height 14
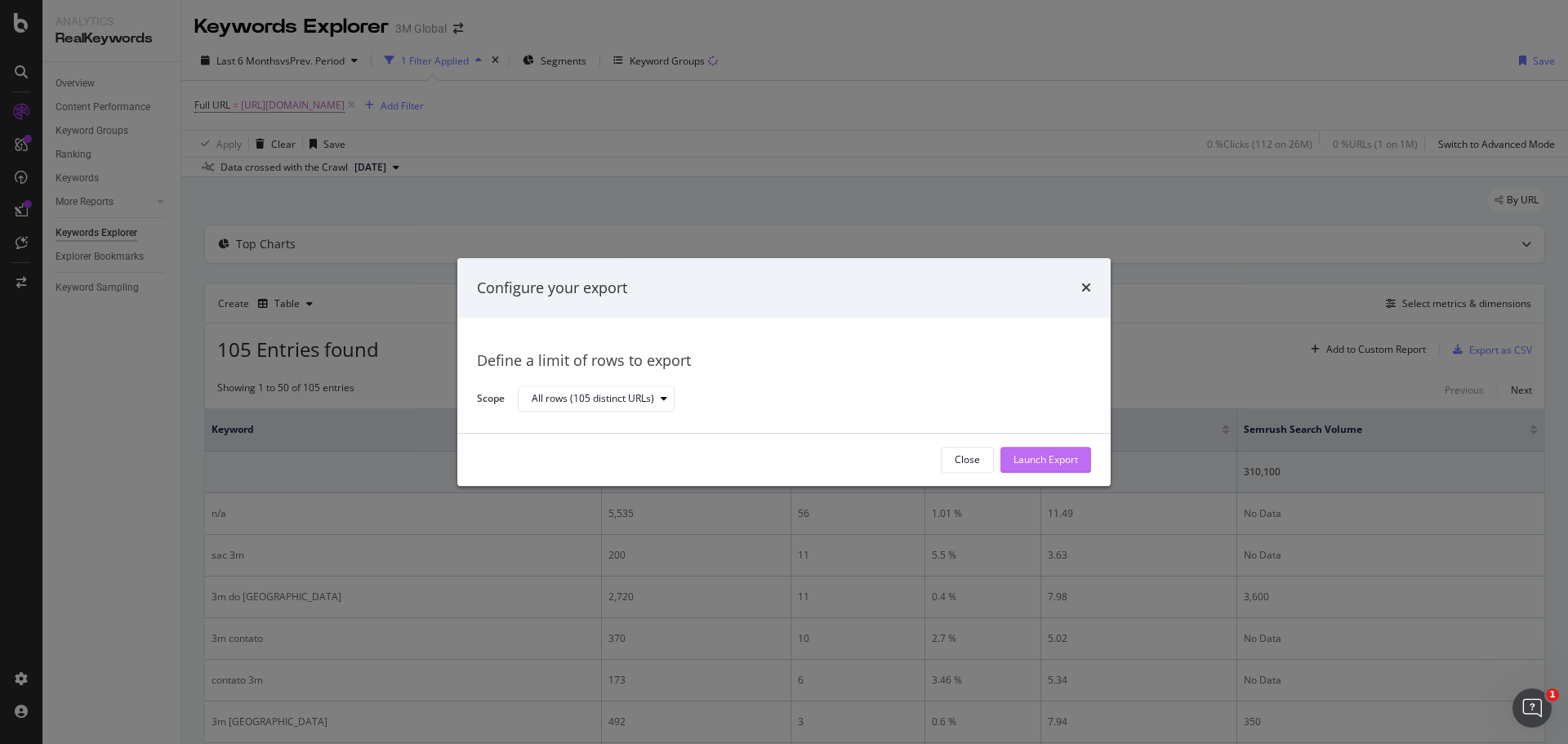
click at [1062, 463] on div "Launch Export" at bounding box center [1046, 460] width 64 height 14
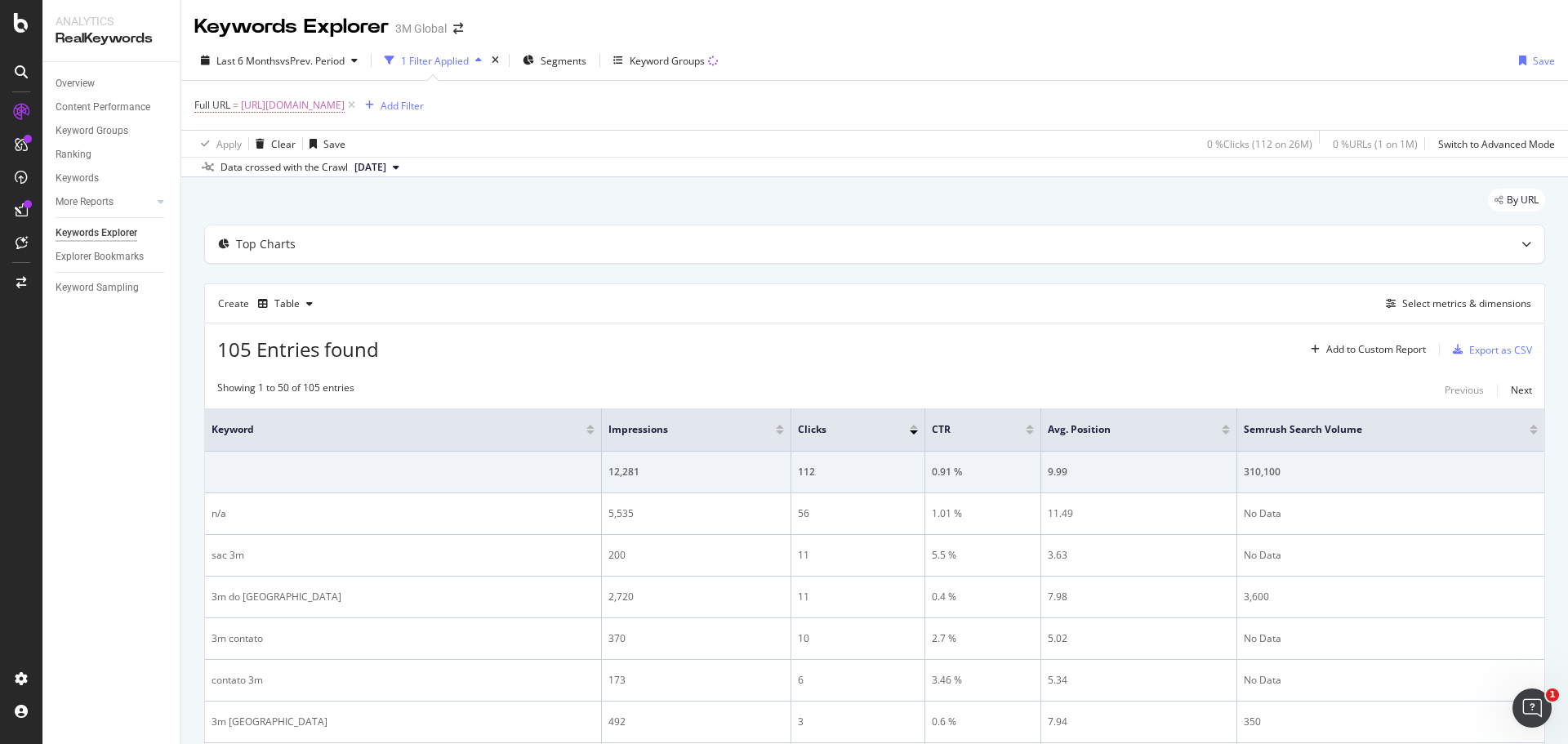
click at [345, 105] on span "https://www.3m.com.br/3M/pt_BR/embalagem-empacotamento/suporte/" at bounding box center [293, 105] width 104 height 23
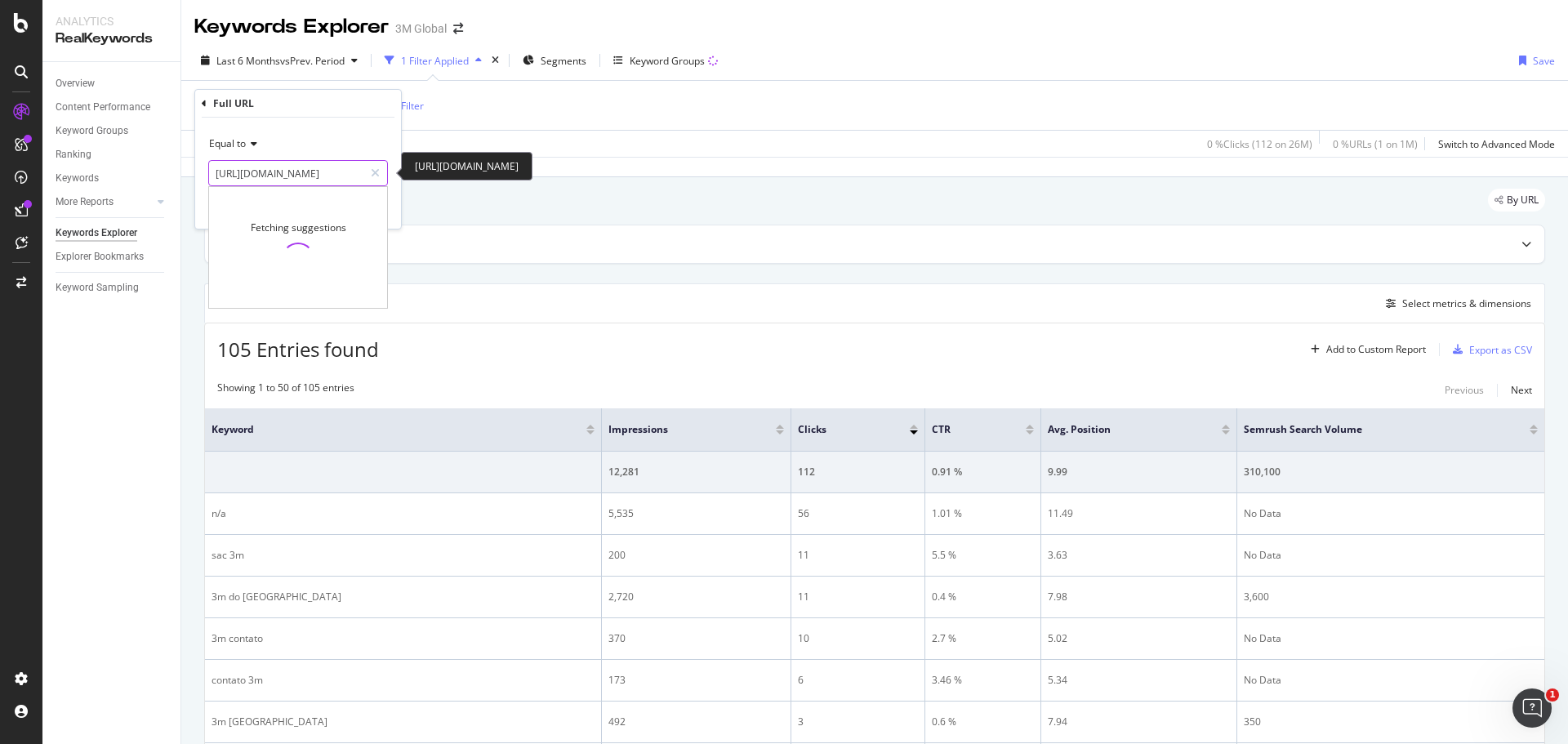
click at [301, 172] on input "https://www.3m.com.br/3M/pt_BR/embalagem-empacotamento/suporte/" at bounding box center [286, 173] width 155 height 26
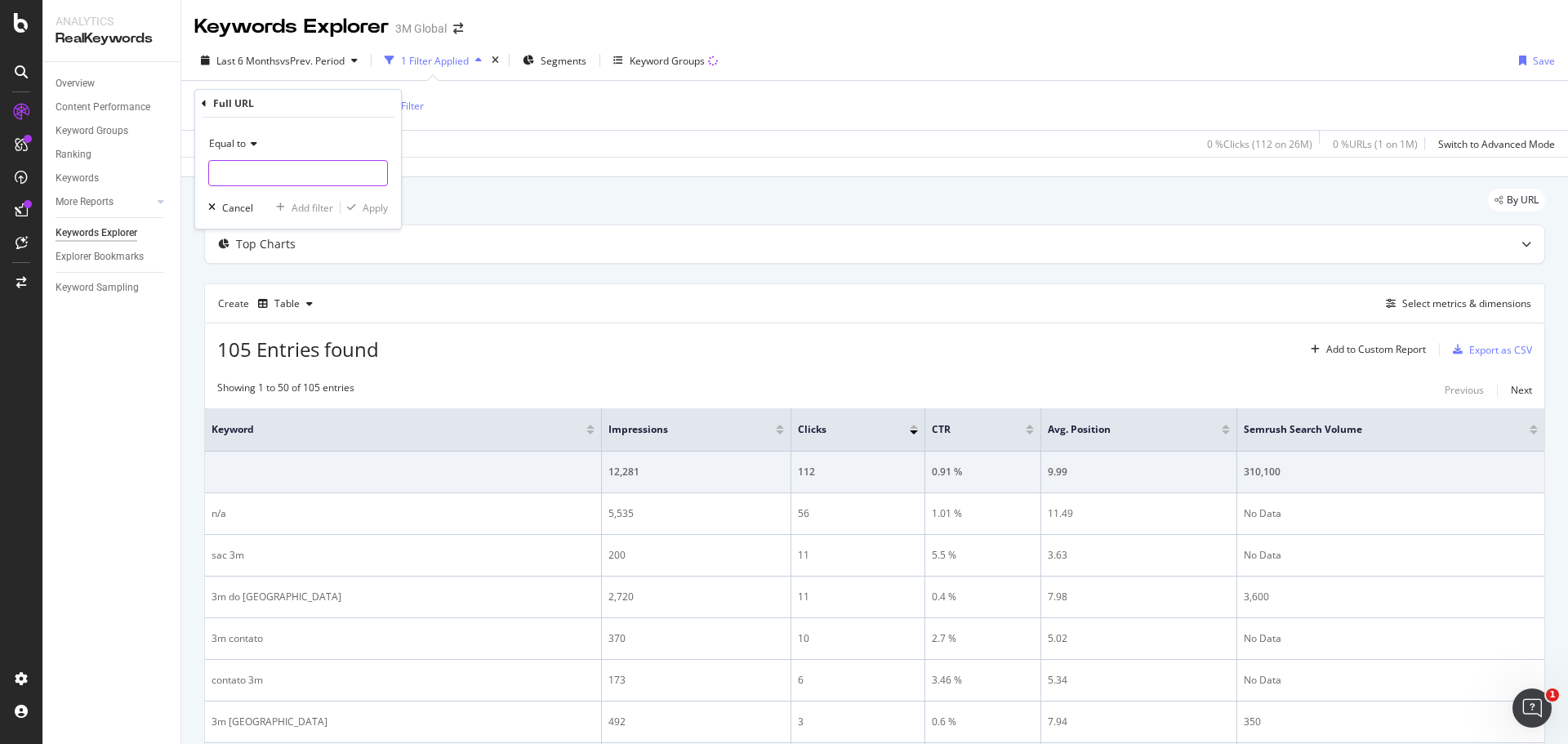
paste input "https://www.3m.com.br/3M/pt_BR/embalagem-empacotamento/suporte/newsletter/"
type input "https://www.3m.com.br/3M/pt_BR/embalagem-empacotamento/suporte/newsletter/"
click at [372, 209] on div "Apply" at bounding box center [375, 207] width 25 height 14
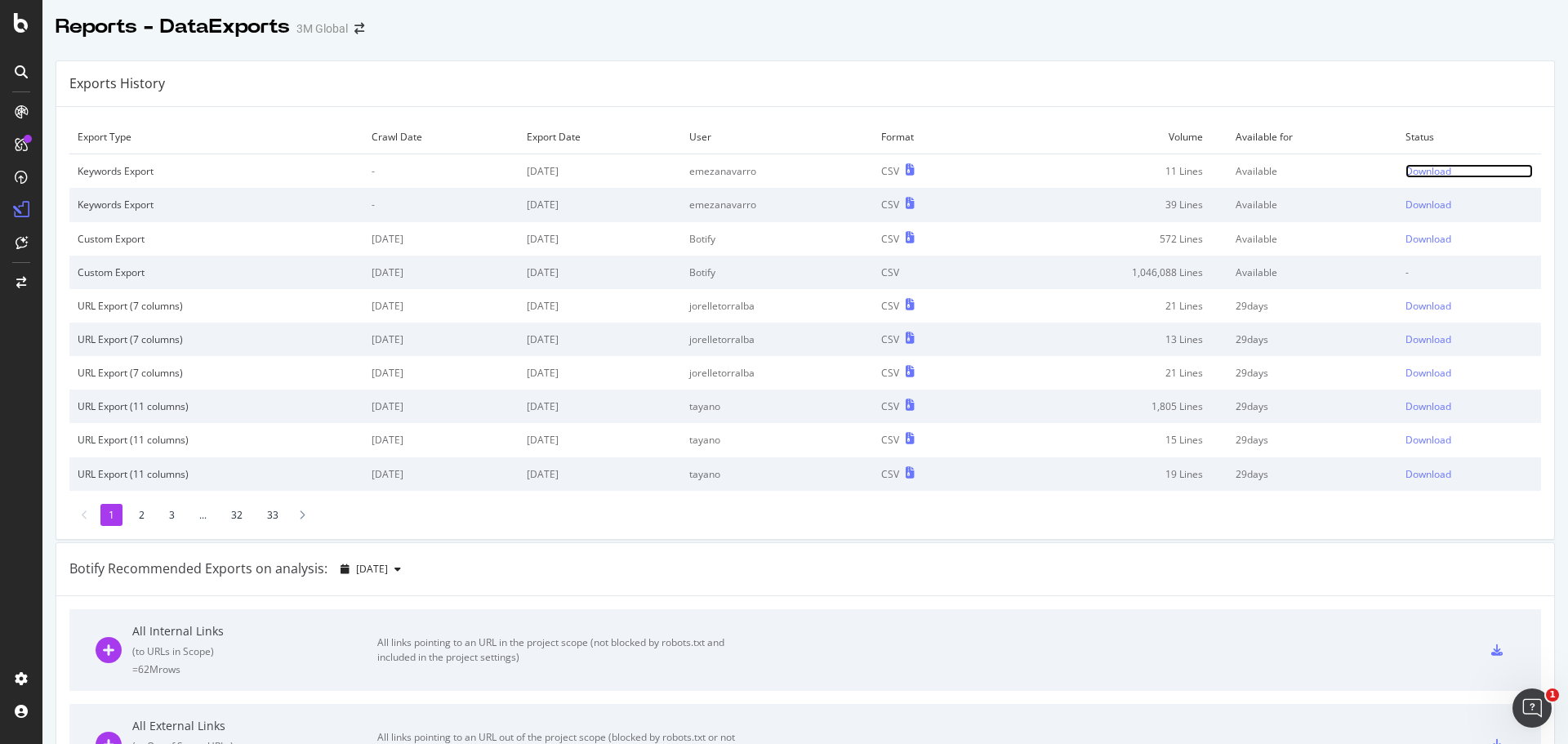
click at [1412, 175] on div "Download" at bounding box center [1429, 170] width 46 height 14
click at [1413, 175] on div "Download" at bounding box center [1429, 170] width 46 height 14
